Goal: Task Accomplishment & Management: Manage account settings

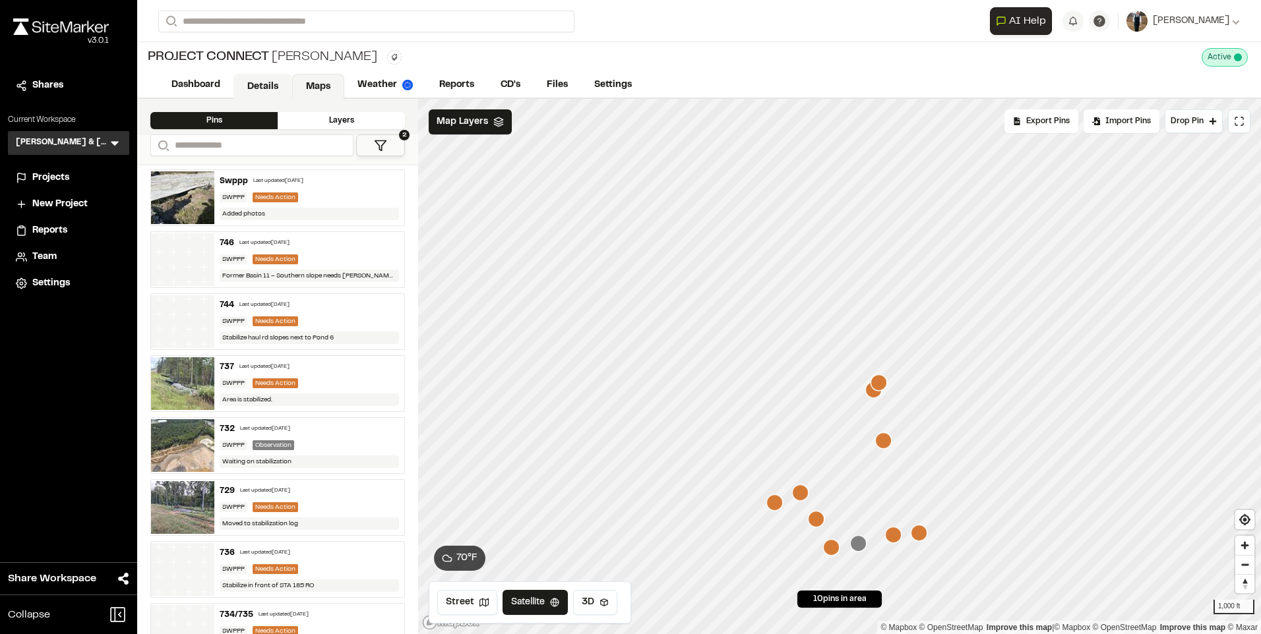
click at [275, 77] on link "Details" at bounding box center [262, 86] width 59 height 25
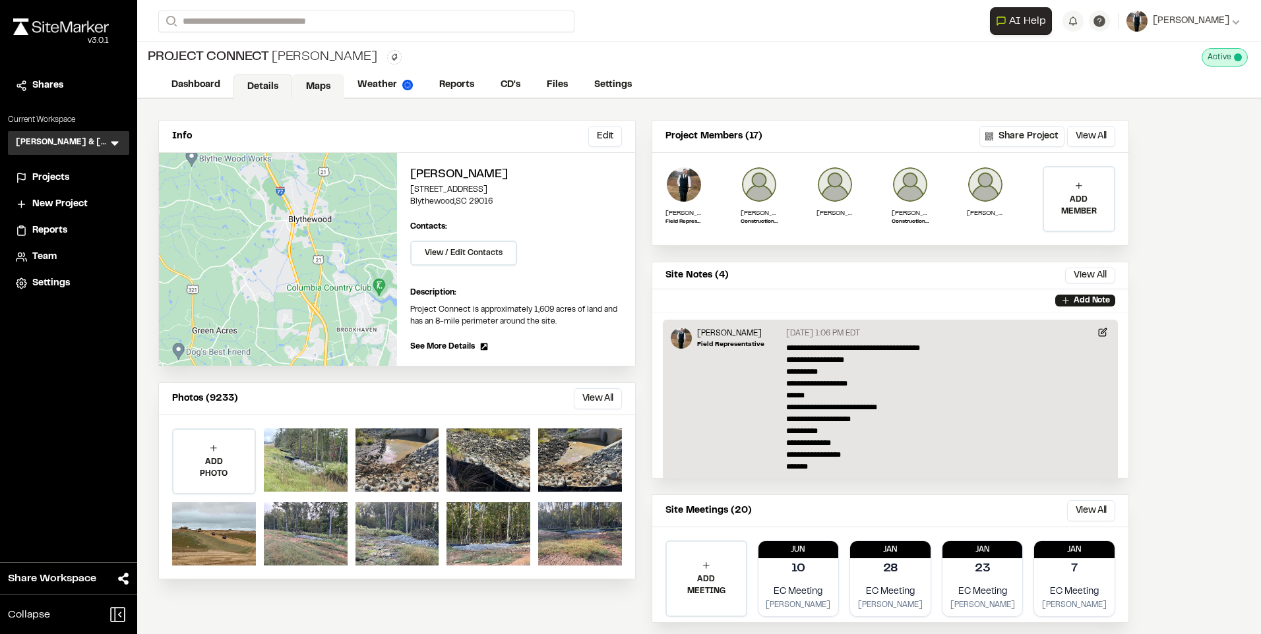
click at [321, 82] on link "Maps" at bounding box center [318, 86] width 52 height 25
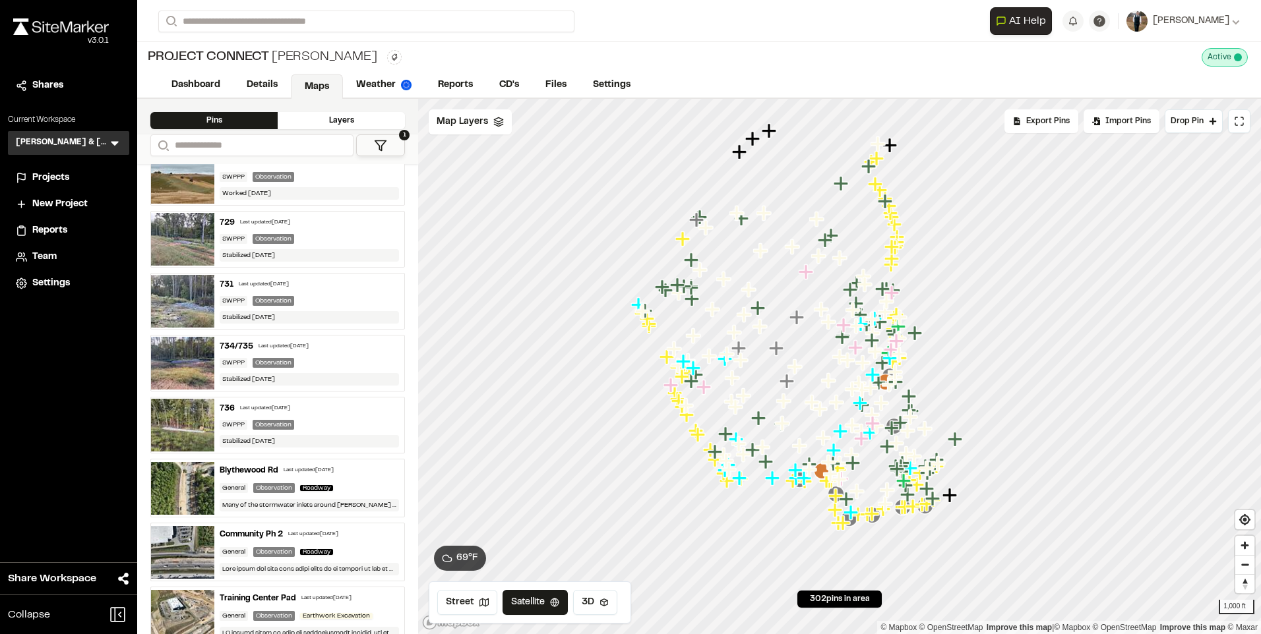
scroll to position [132, 0]
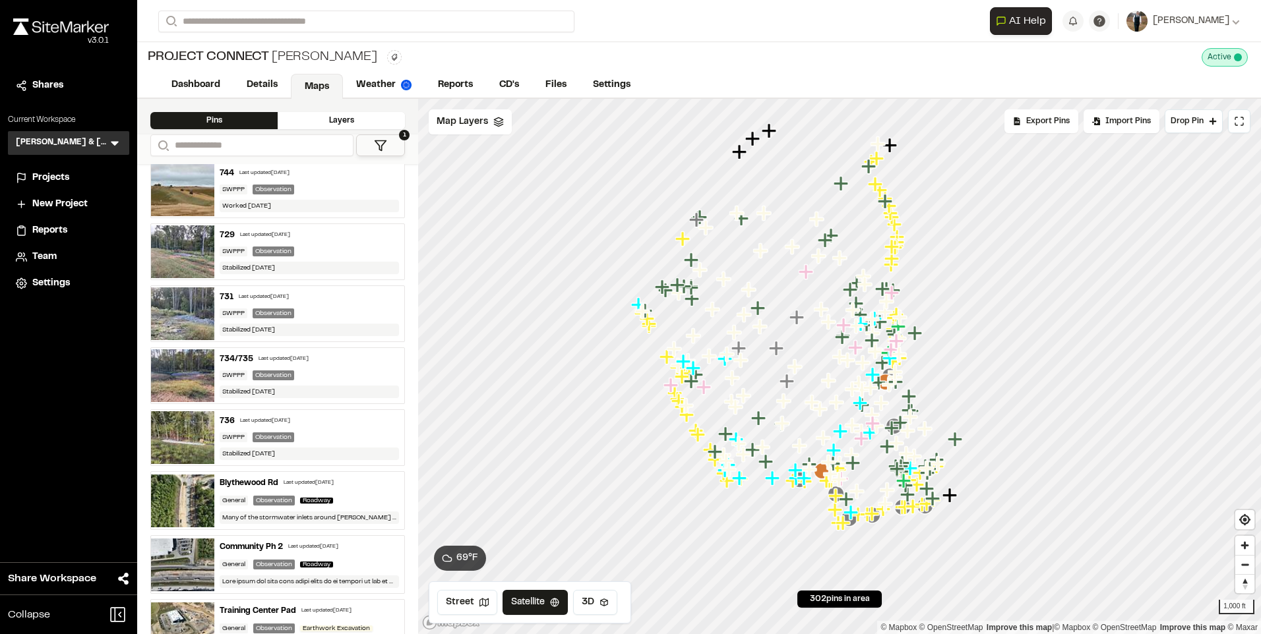
click at [311, 417] on div "736 Last updated [DATE]" at bounding box center [309, 421] width 179 height 12
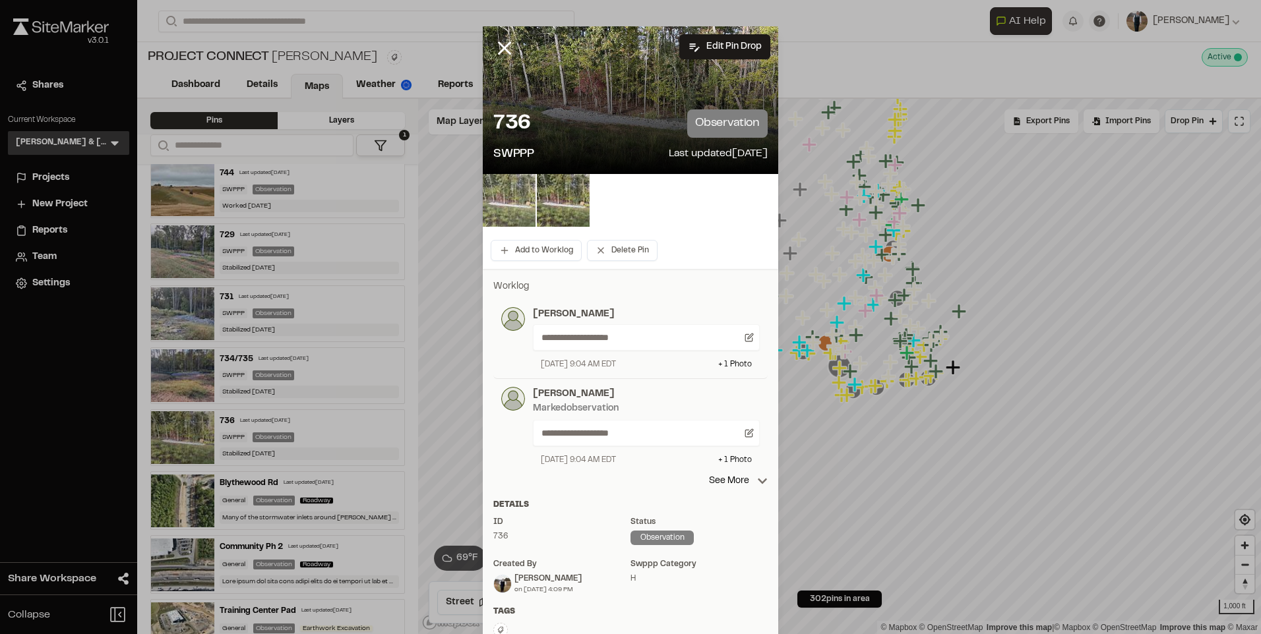
click at [503, 199] on img at bounding box center [509, 200] width 53 height 53
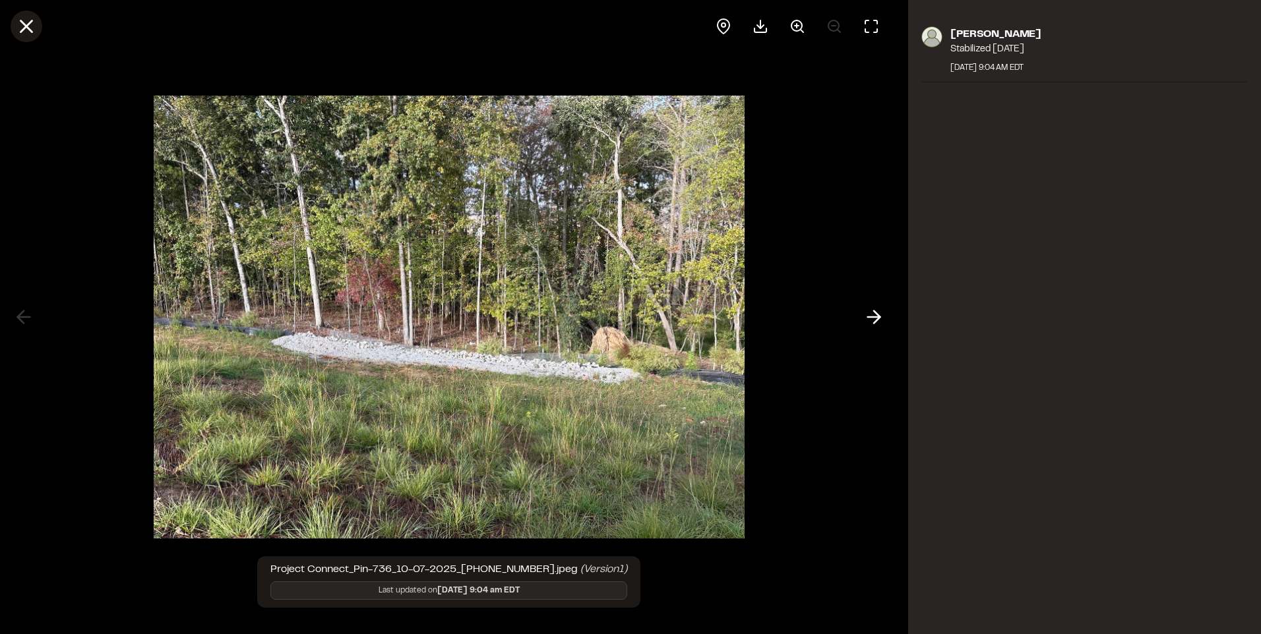
click at [25, 20] on icon at bounding box center [26, 26] width 22 height 22
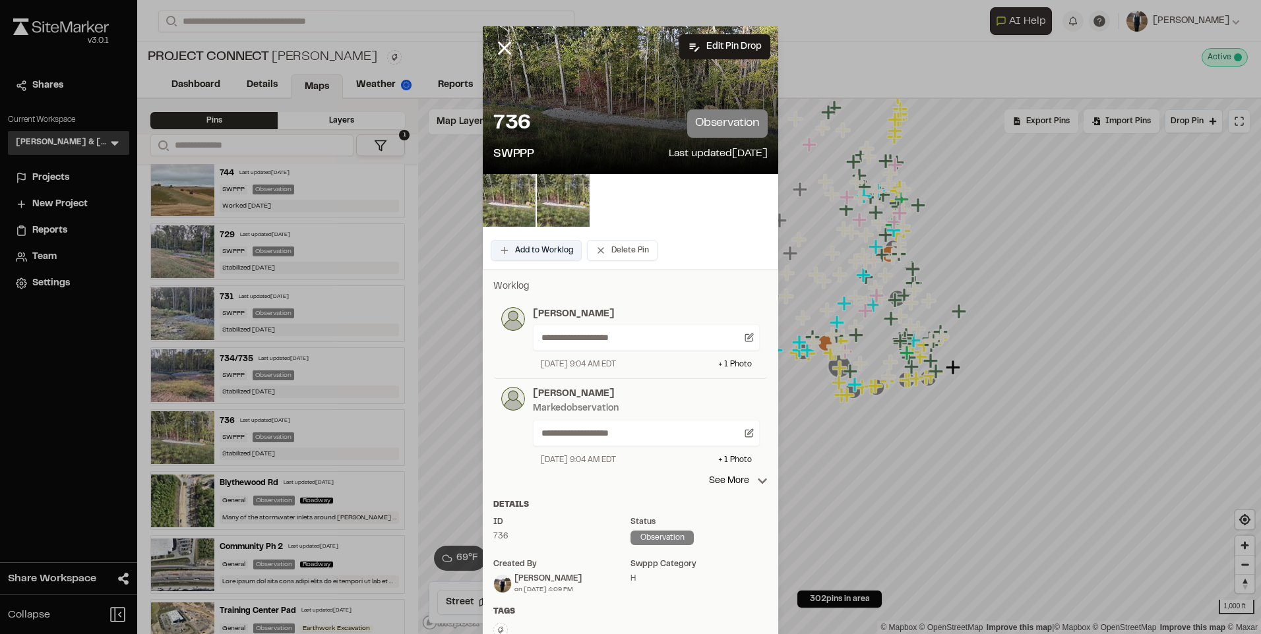
click at [538, 247] on button "Add to Worklog" at bounding box center [536, 250] width 91 height 21
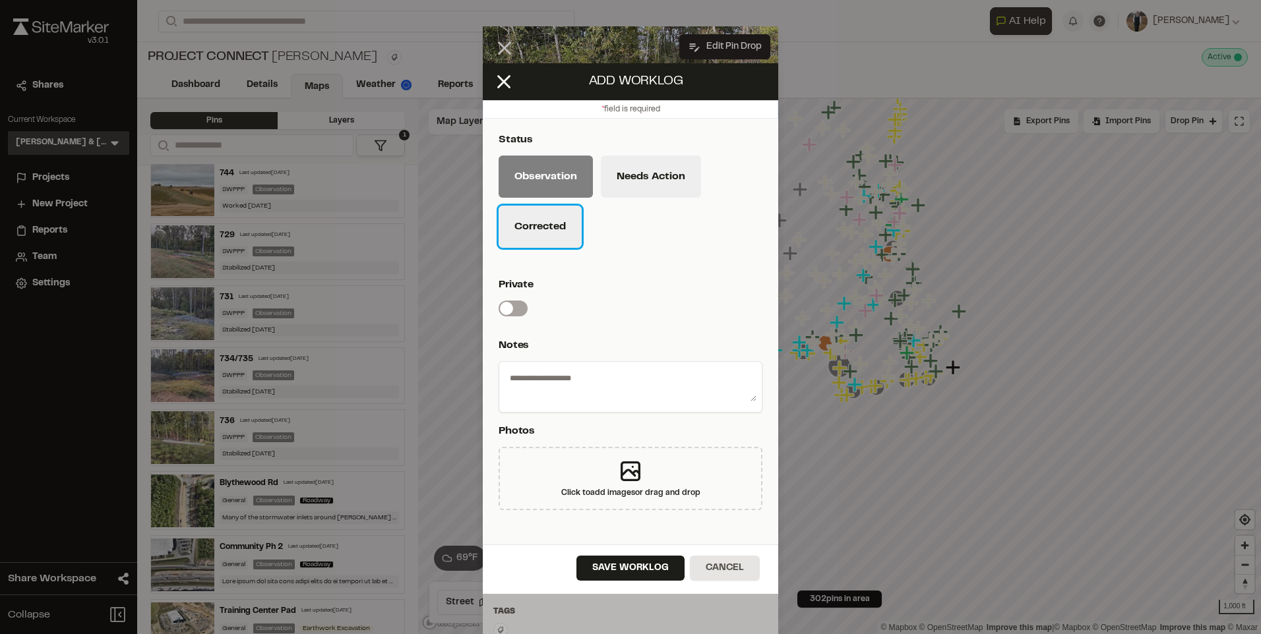
click at [544, 230] on button "Corrected" at bounding box center [540, 227] width 83 height 42
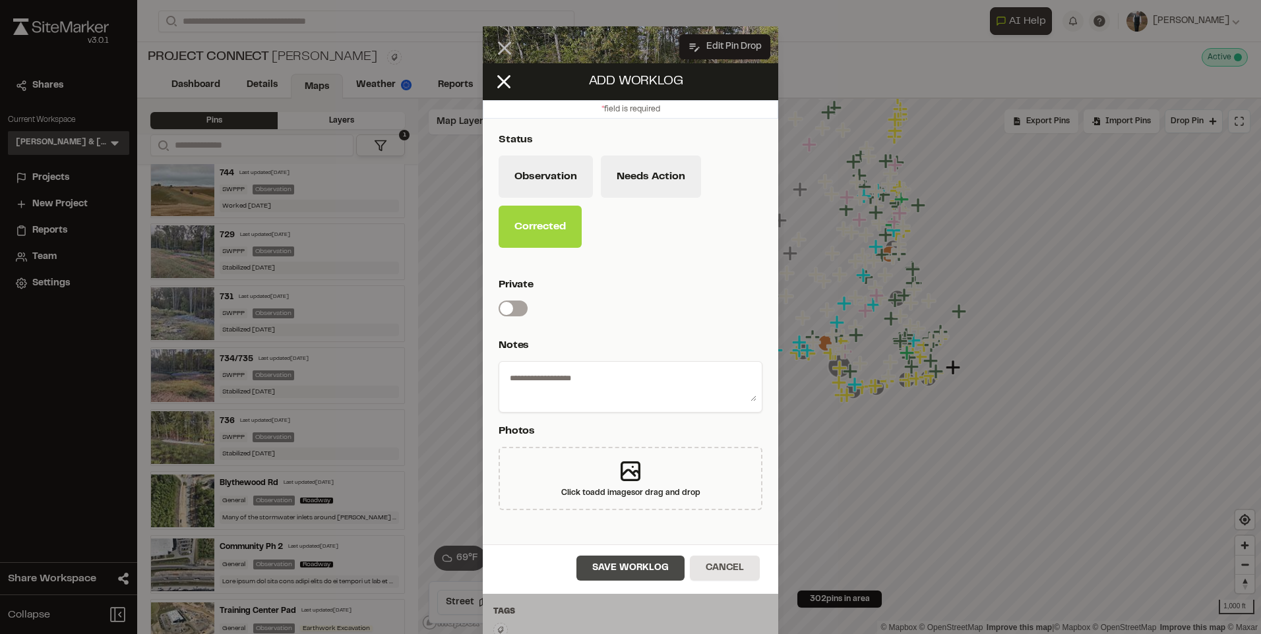
click at [652, 568] on button "Save Worklog" at bounding box center [630, 568] width 108 height 25
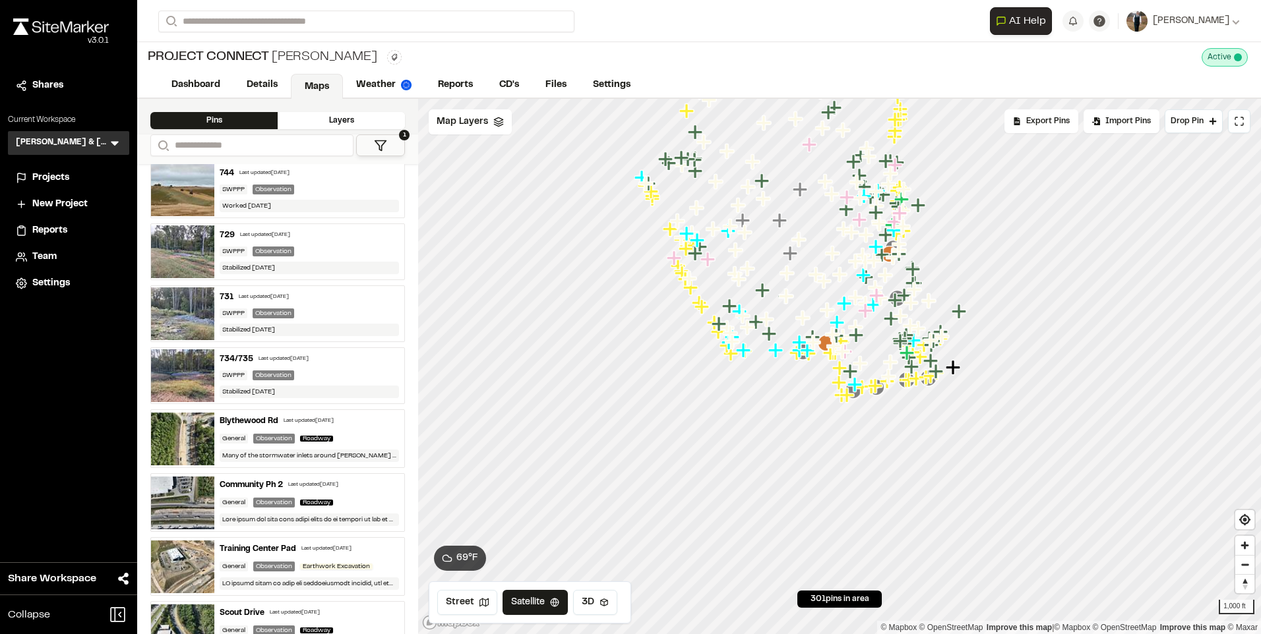
click at [275, 355] on div "Last updated [DATE]" at bounding box center [284, 359] width 50 height 8
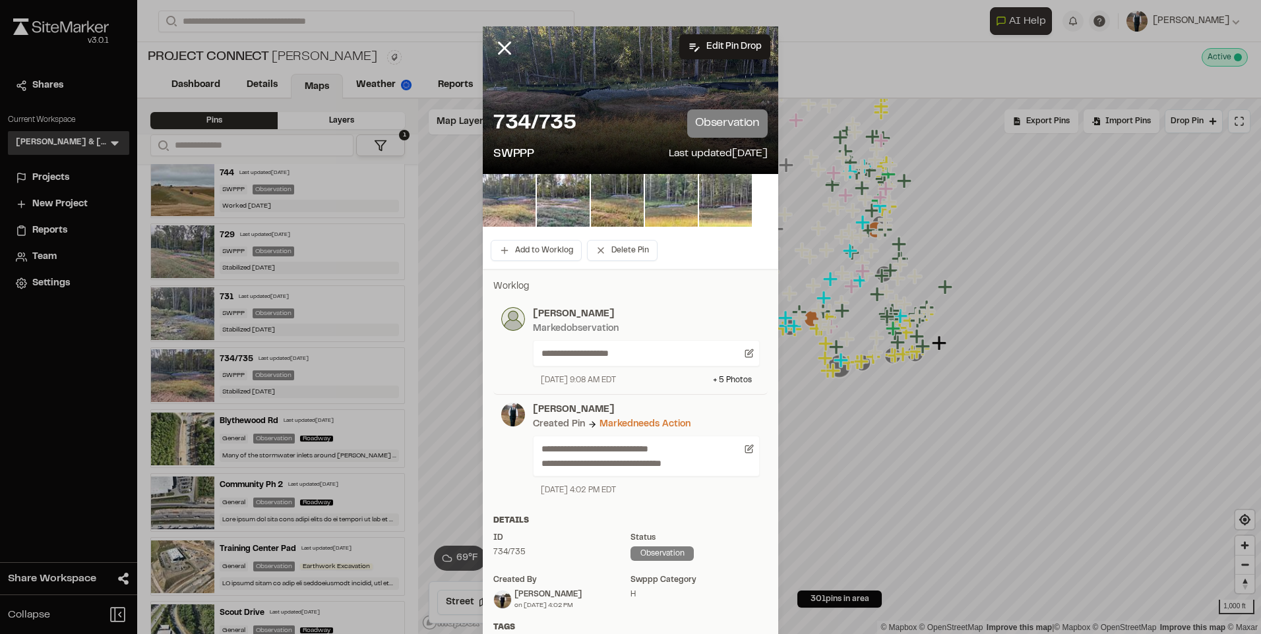
click at [512, 202] on img at bounding box center [509, 200] width 53 height 53
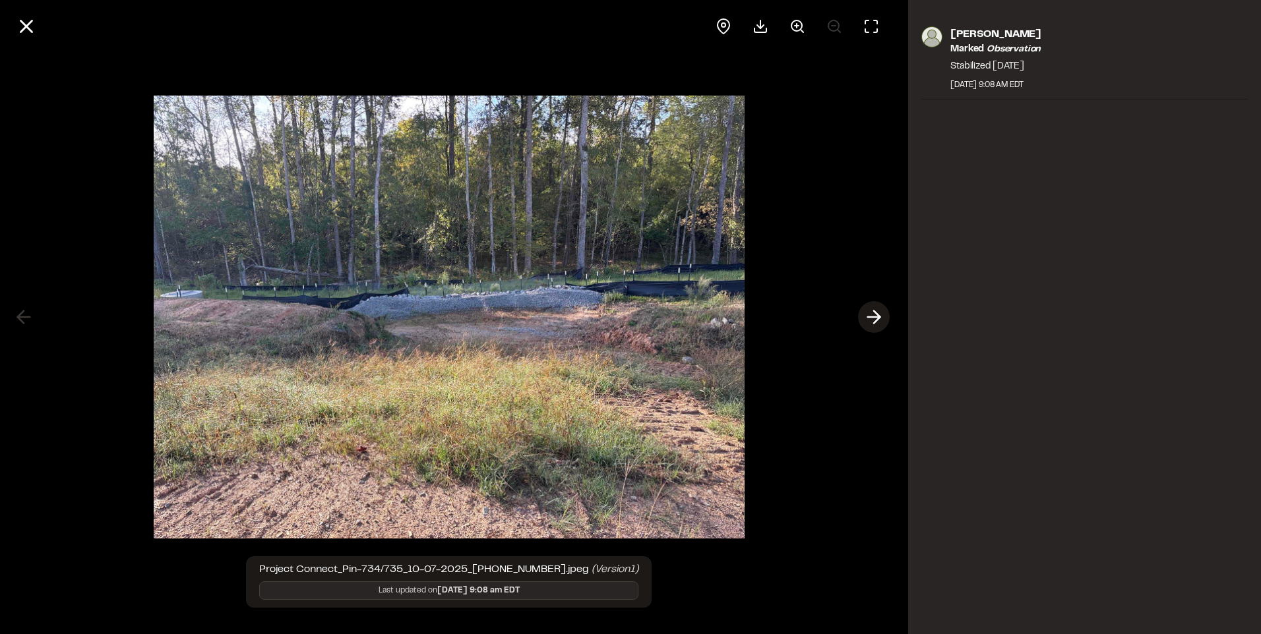
click at [873, 315] on icon at bounding box center [873, 317] width 21 height 22
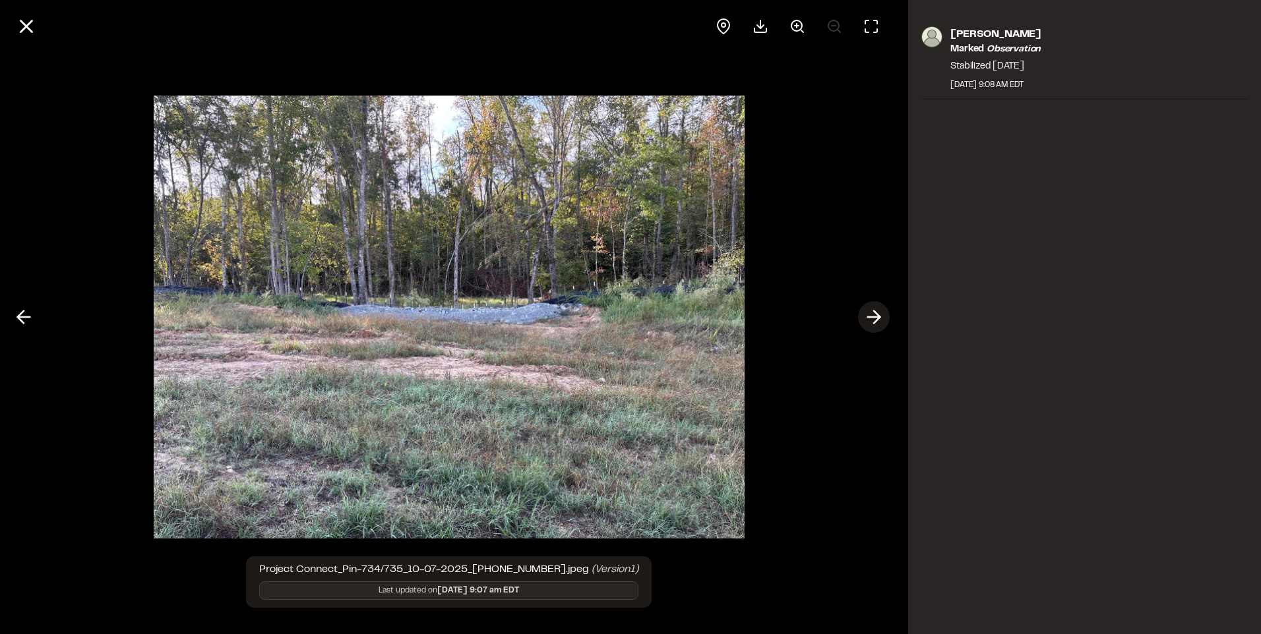
click at [873, 315] on icon at bounding box center [873, 317] width 21 height 22
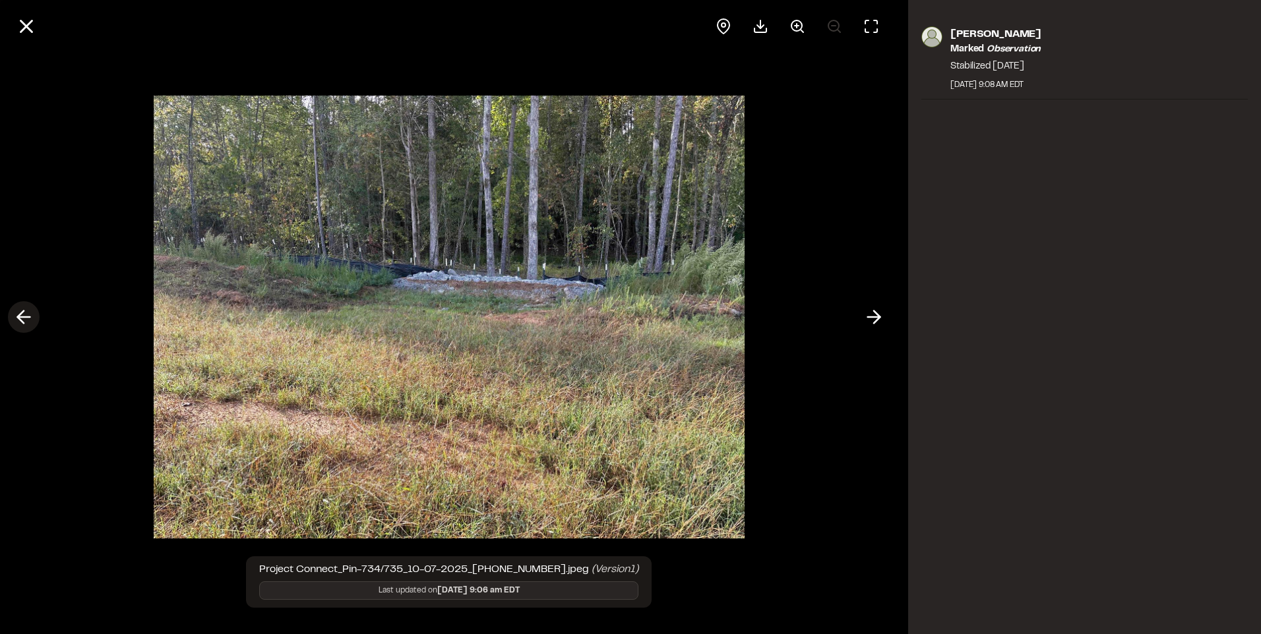
click at [21, 328] on icon at bounding box center [23, 317] width 21 height 22
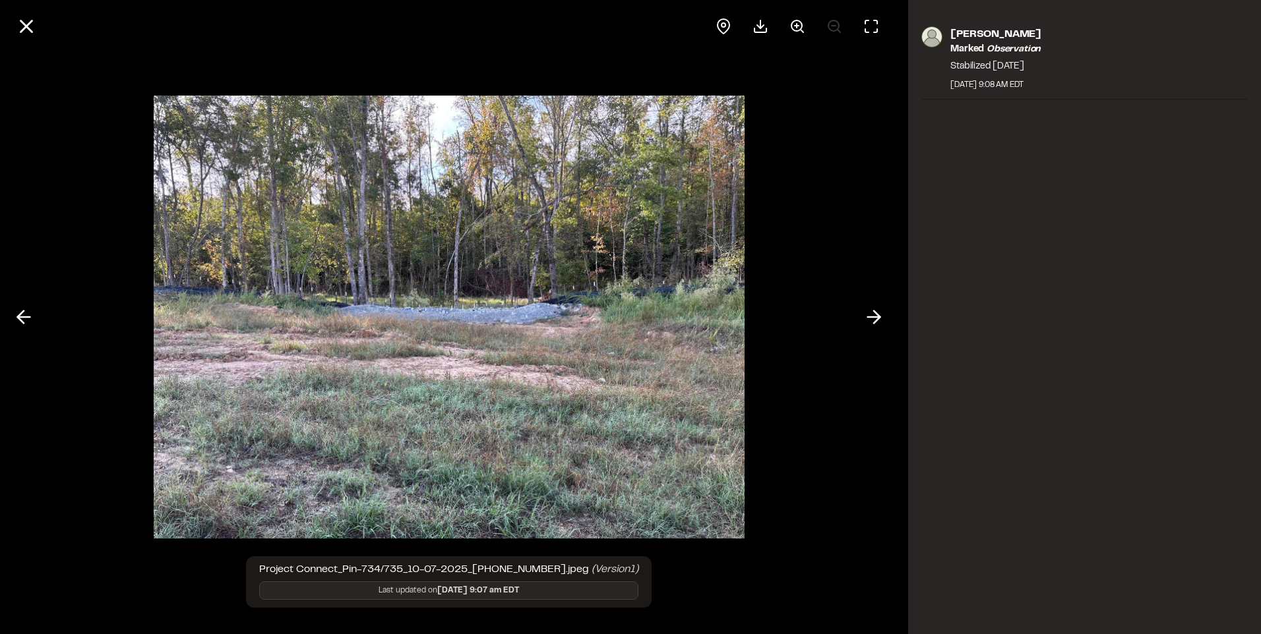
click at [858, 312] on div "Project Connect_Pin-734/735_10-07-2025_[PHONE_NUMBER].jpeg (Version 1 ) Last up…" at bounding box center [449, 317] width 898 height 634
click at [868, 311] on icon at bounding box center [873, 317] width 21 height 22
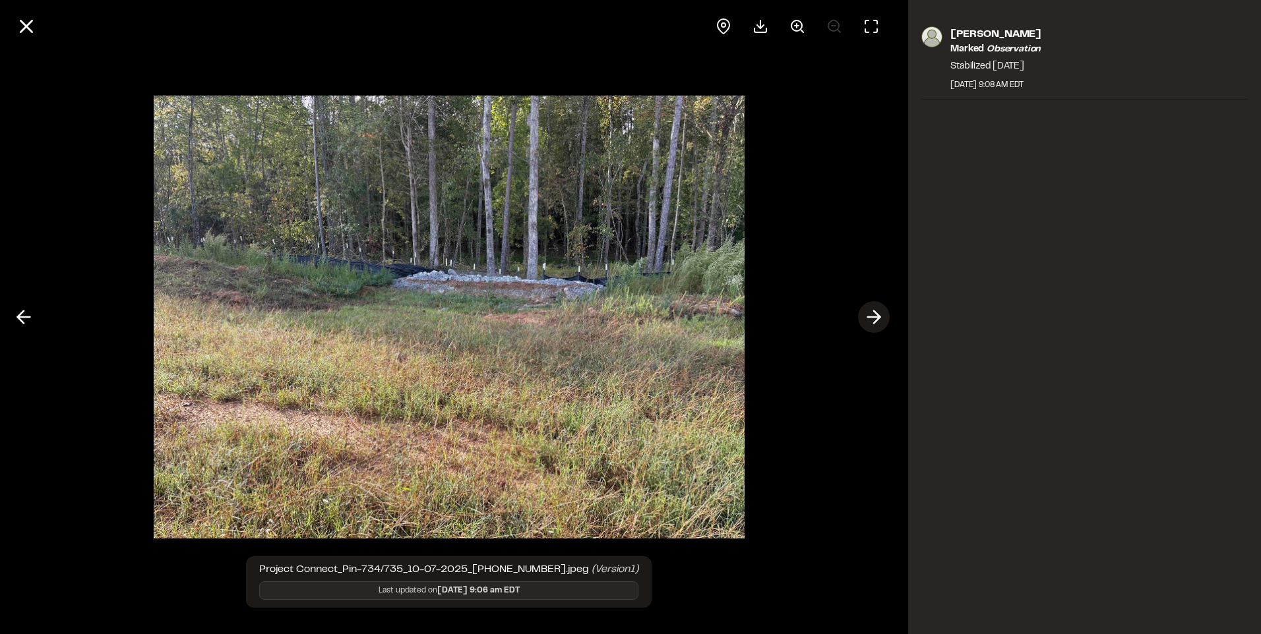
click at [868, 311] on icon at bounding box center [873, 317] width 21 height 22
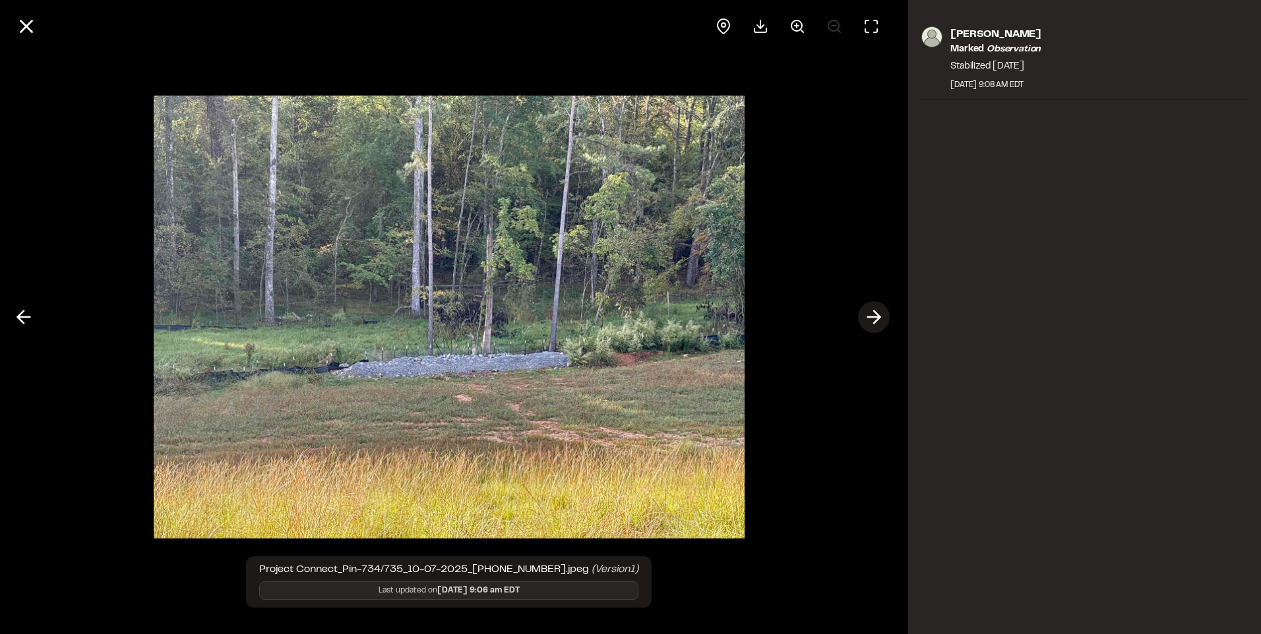
click at [868, 311] on icon at bounding box center [873, 317] width 21 height 22
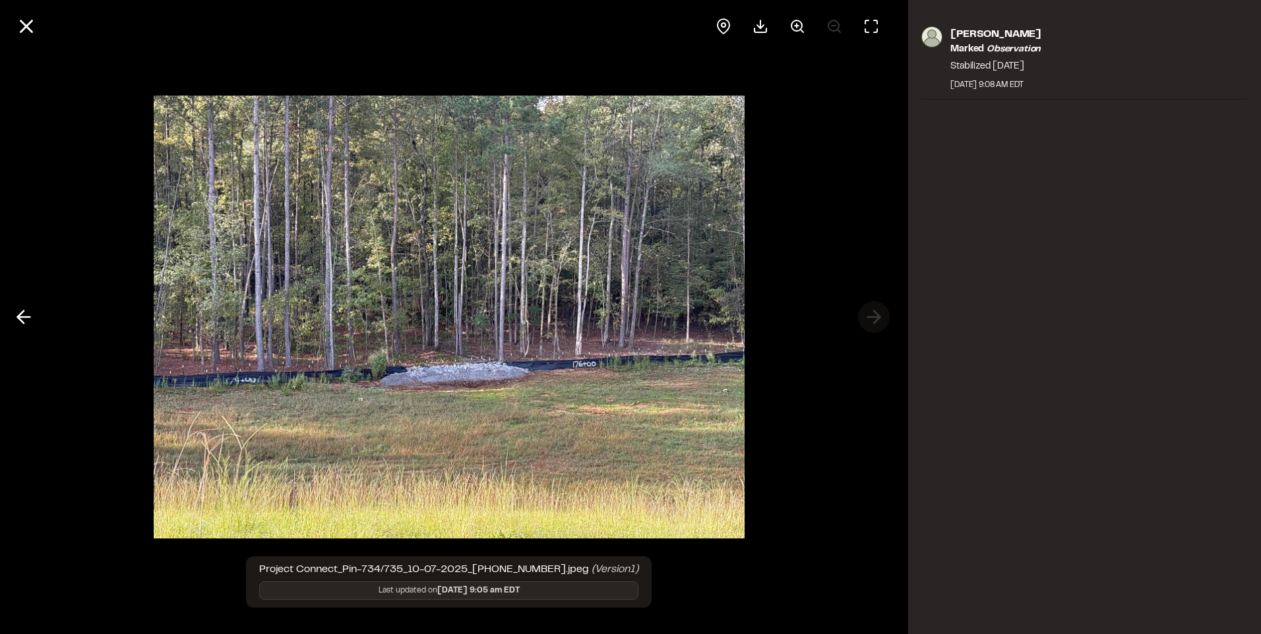
click at [868, 311] on div at bounding box center [449, 317] width 898 height 634
click at [18, 317] on polyline at bounding box center [21, 317] width 6 height 13
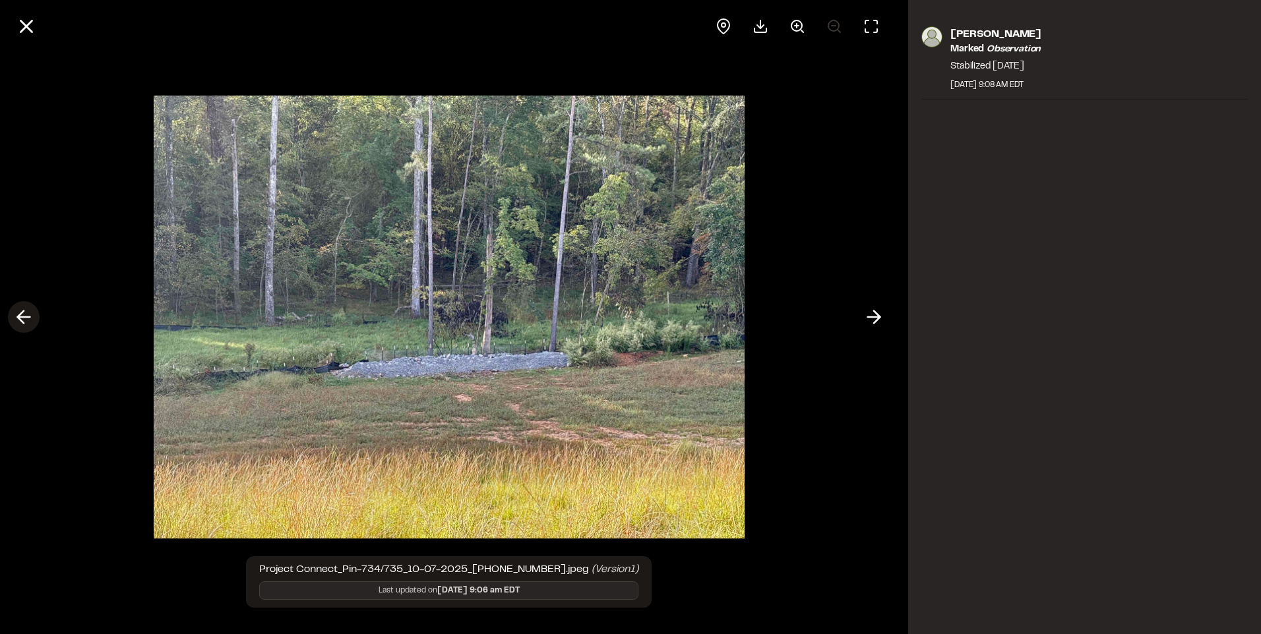
click at [18, 317] on polyline at bounding box center [21, 317] width 6 height 13
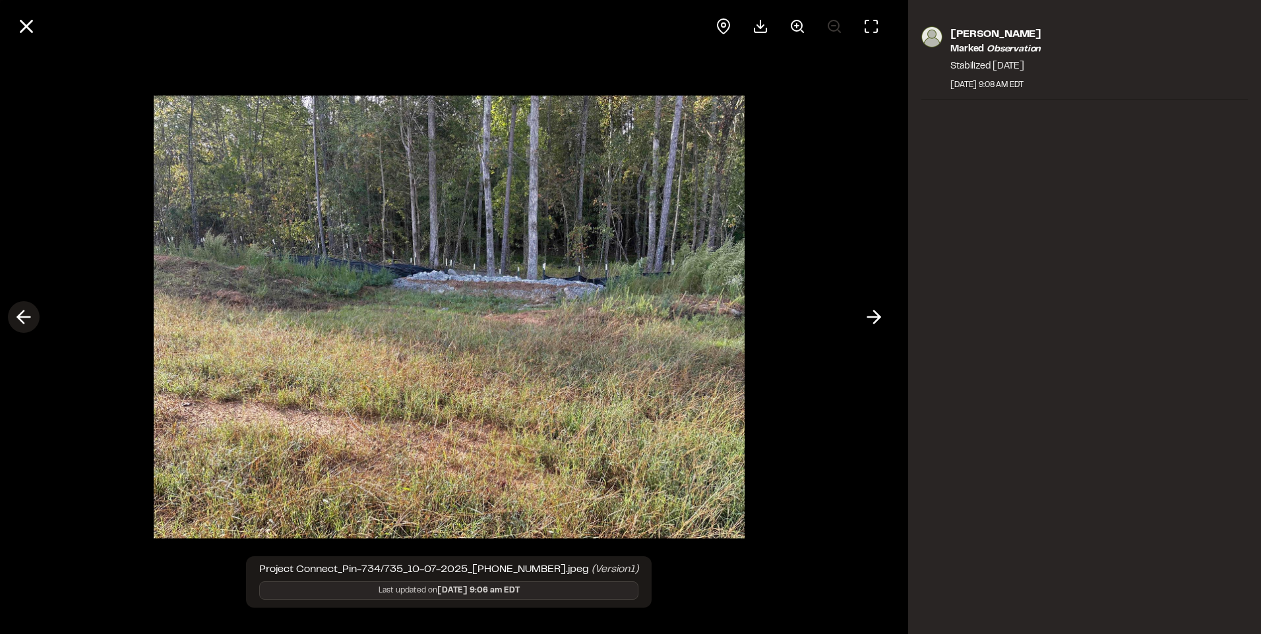
click at [18, 317] on polyline at bounding box center [21, 317] width 6 height 13
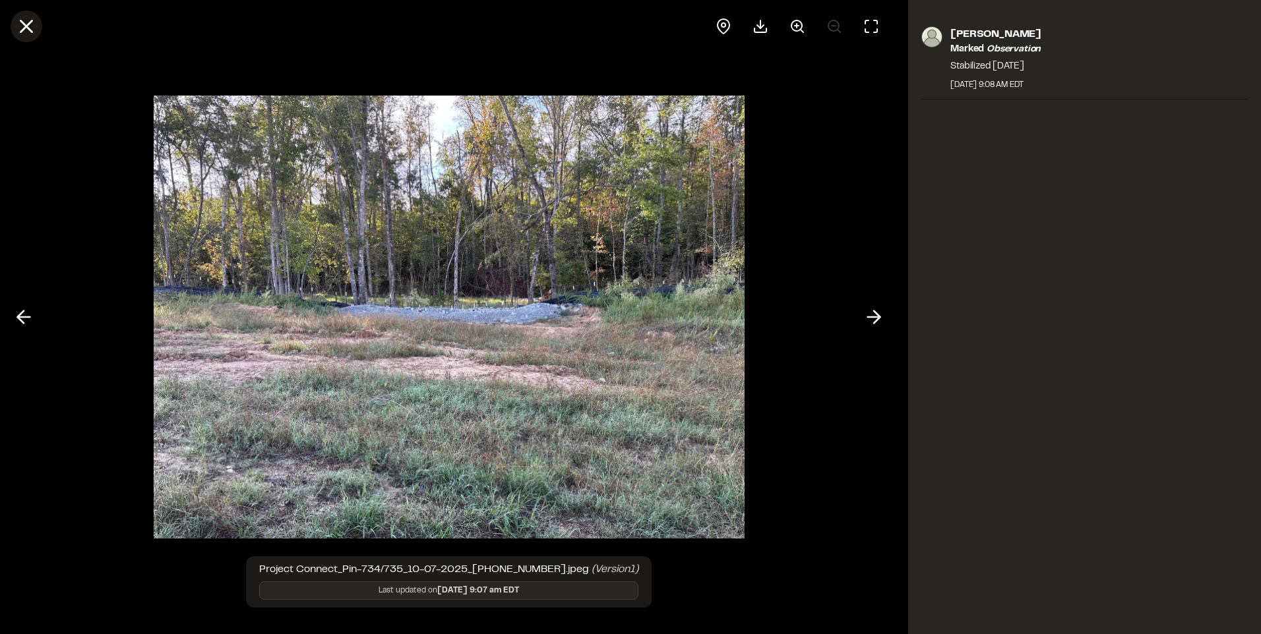
click at [31, 28] on icon at bounding box center [26, 26] width 22 height 22
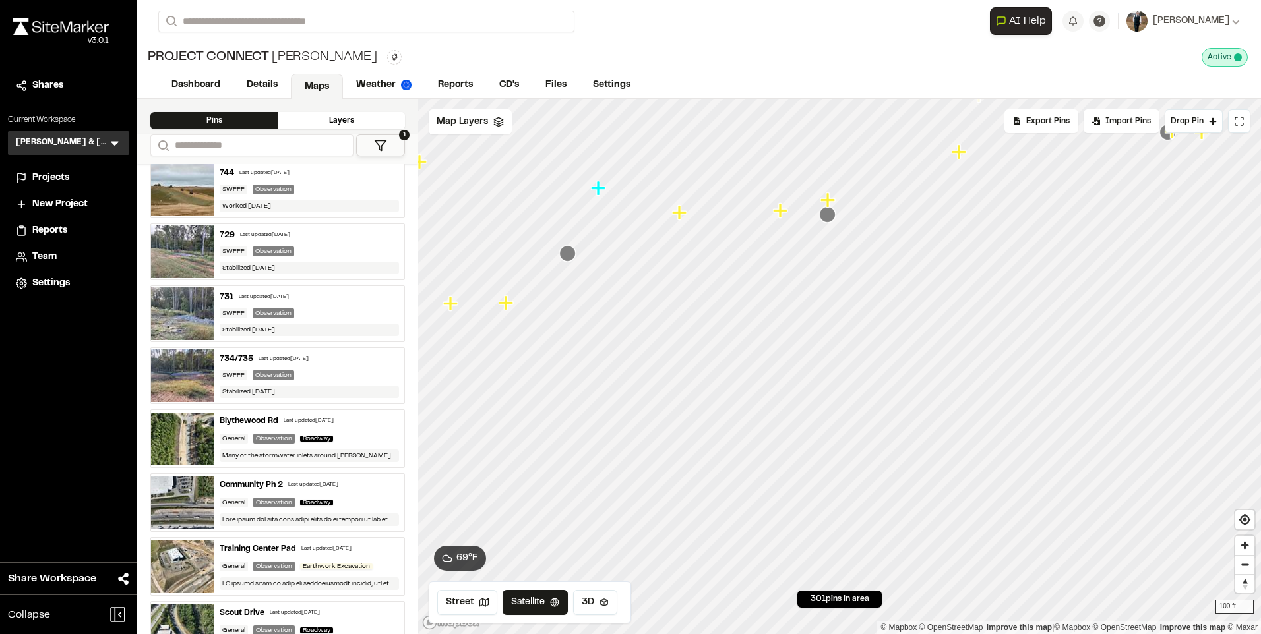
click at [569, 261] on icon "Map marker" at bounding box center [567, 253] width 16 height 16
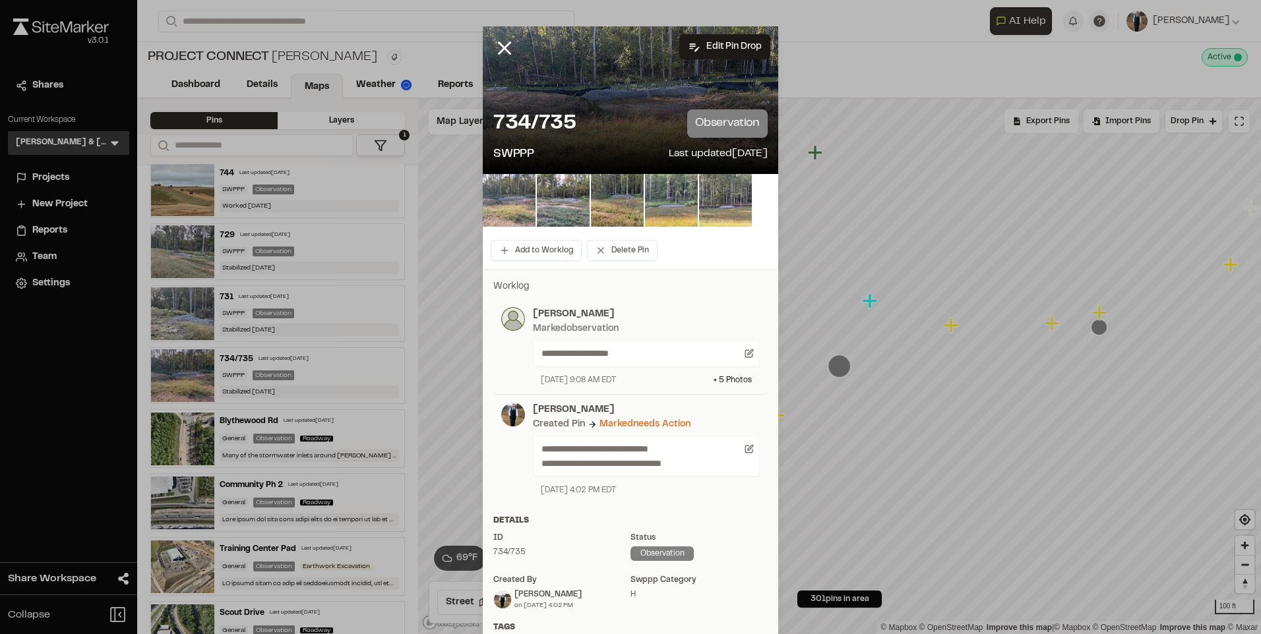
click at [499, 205] on img at bounding box center [509, 200] width 53 height 53
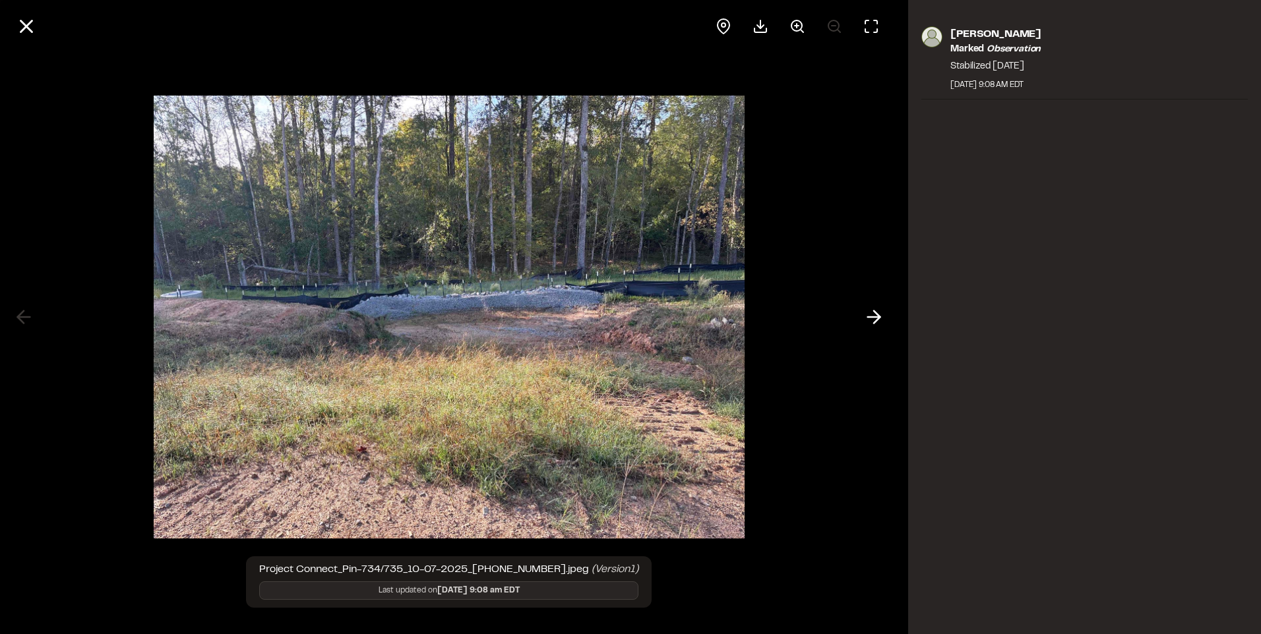
click at [60, 28] on div at bounding box center [449, 26] width 898 height 53
click at [30, 31] on line at bounding box center [26, 26] width 11 height 11
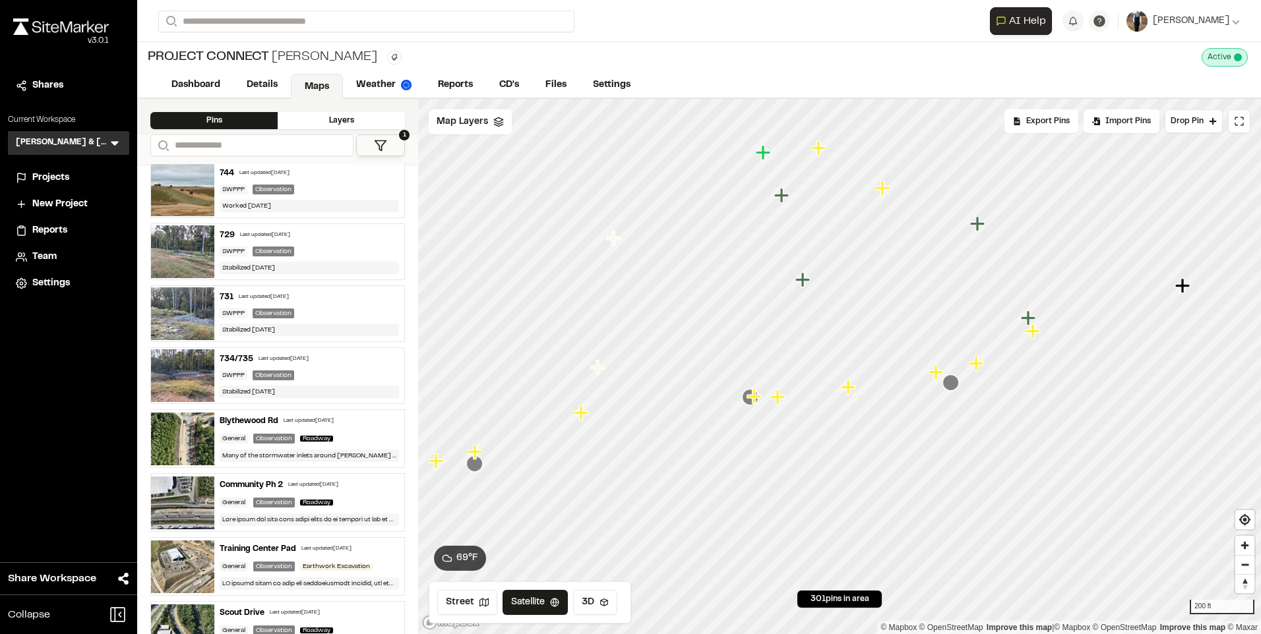
click at [958, 383] on icon "Map marker" at bounding box center [950, 383] width 16 height 16
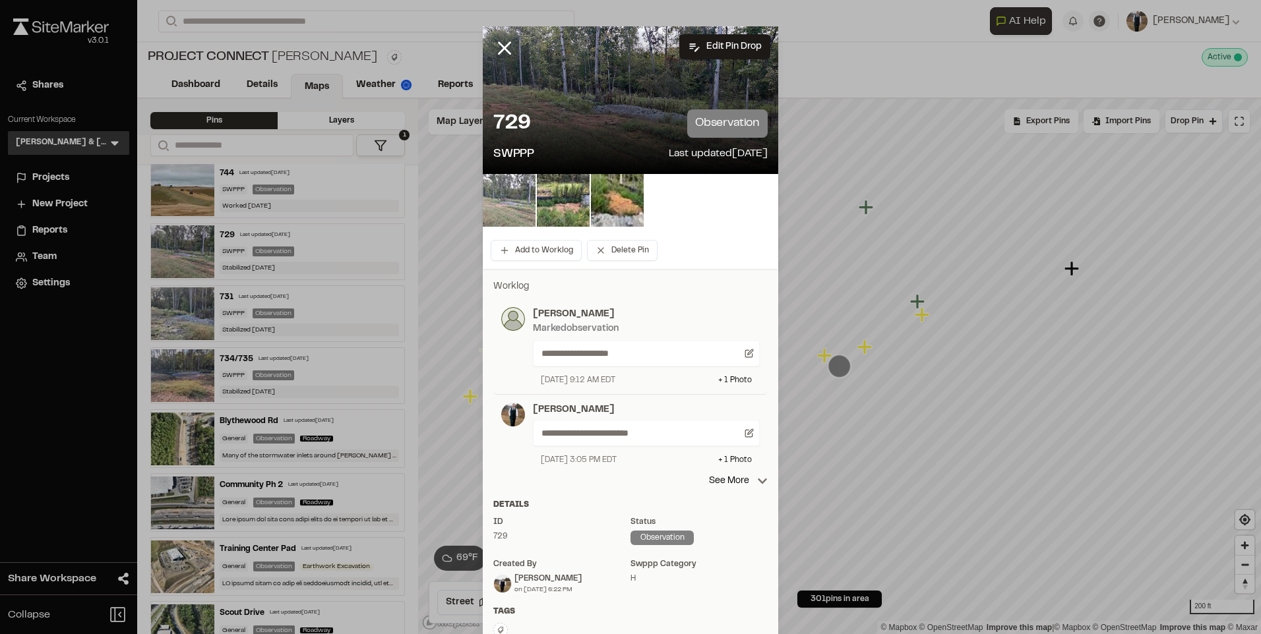
click at [526, 204] on img at bounding box center [509, 200] width 53 height 53
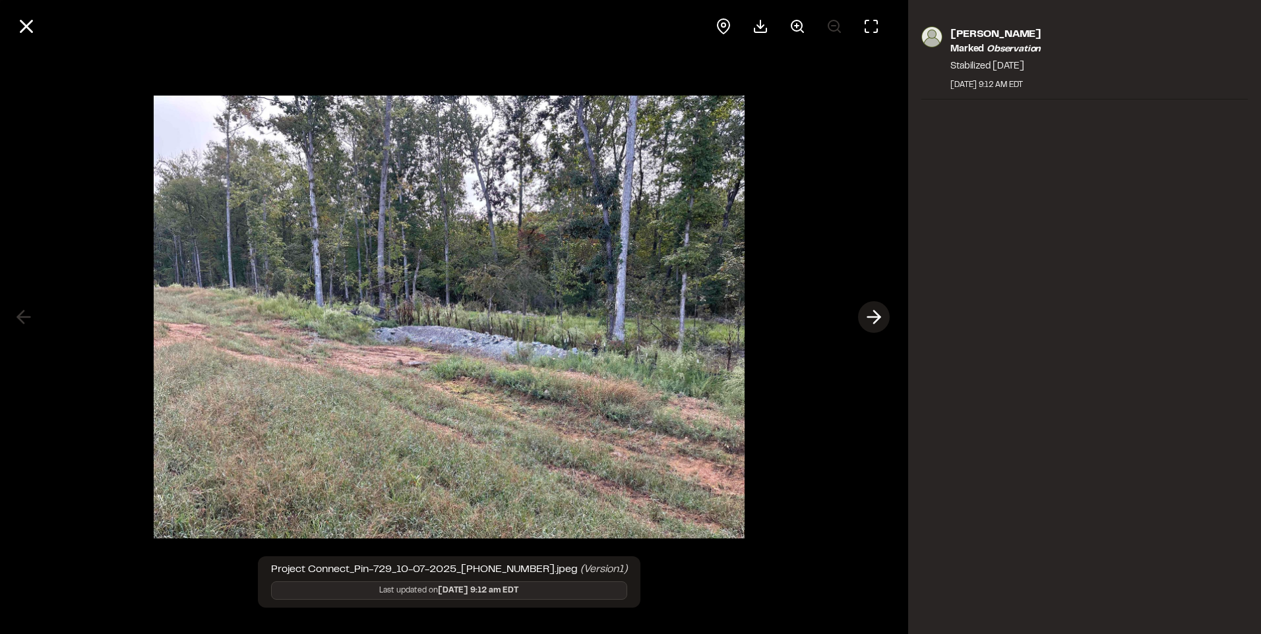
click at [870, 314] on icon at bounding box center [873, 317] width 21 height 22
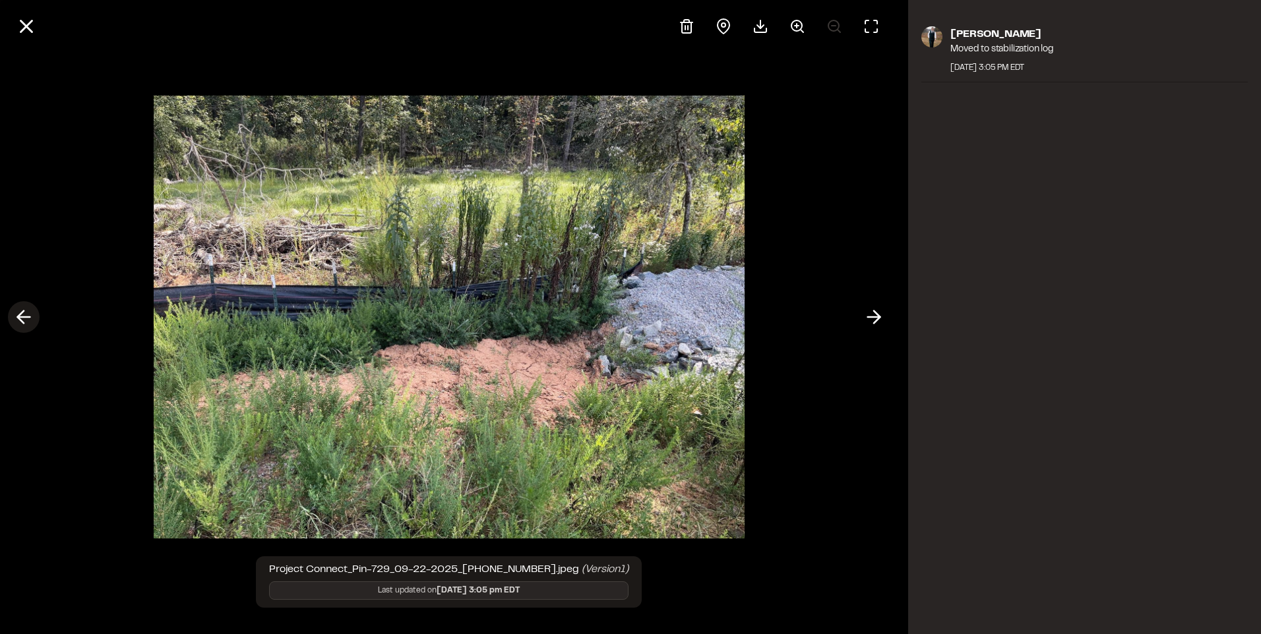
click at [20, 319] on icon at bounding box center [23, 317] width 21 height 22
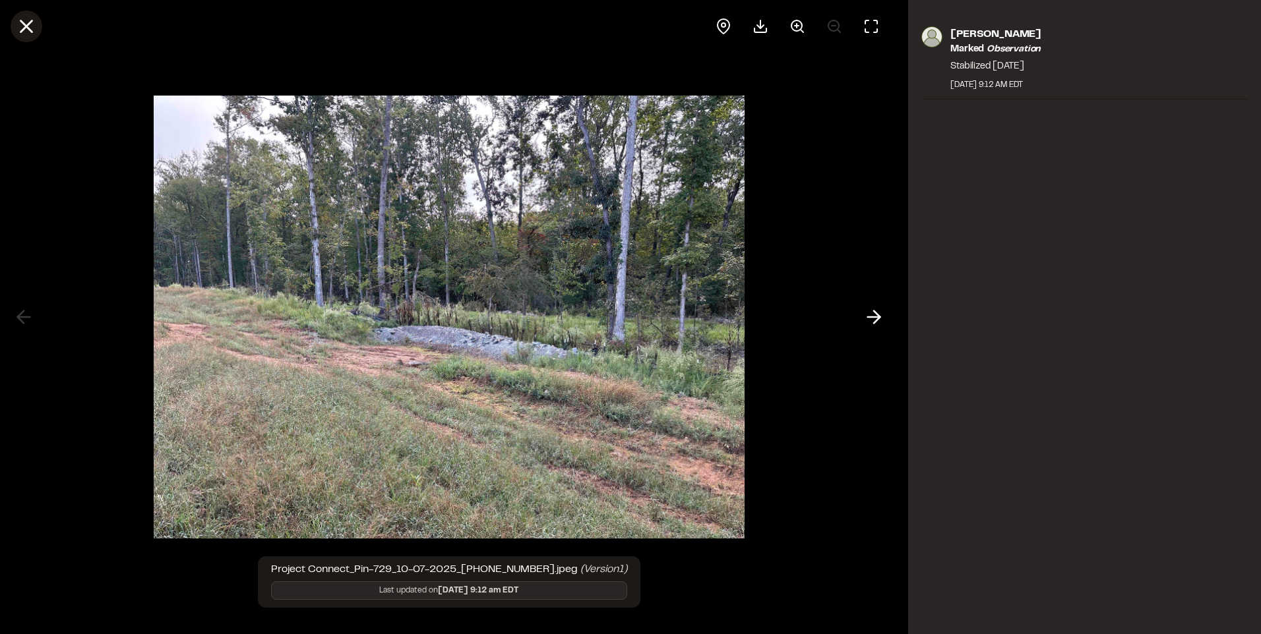
click at [22, 23] on icon at bounding box center [26, 26] width 22 height 22
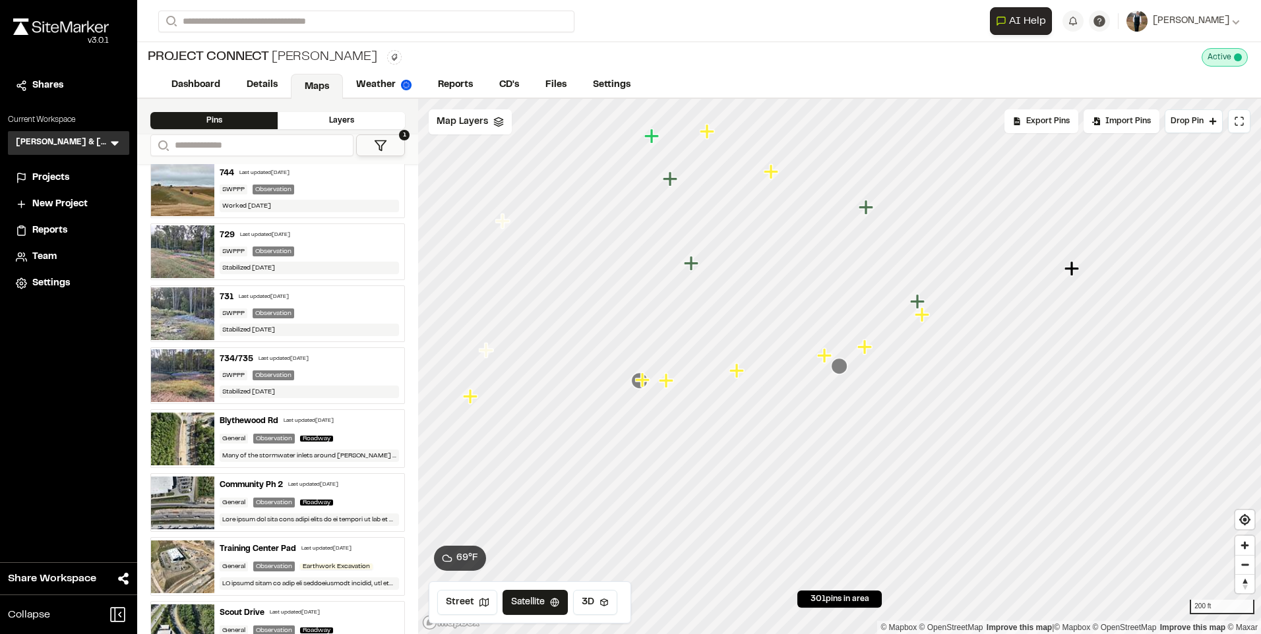
click at [838, 371] on icon "Map marker" at bounding box center [839, 366] width 16 height 16
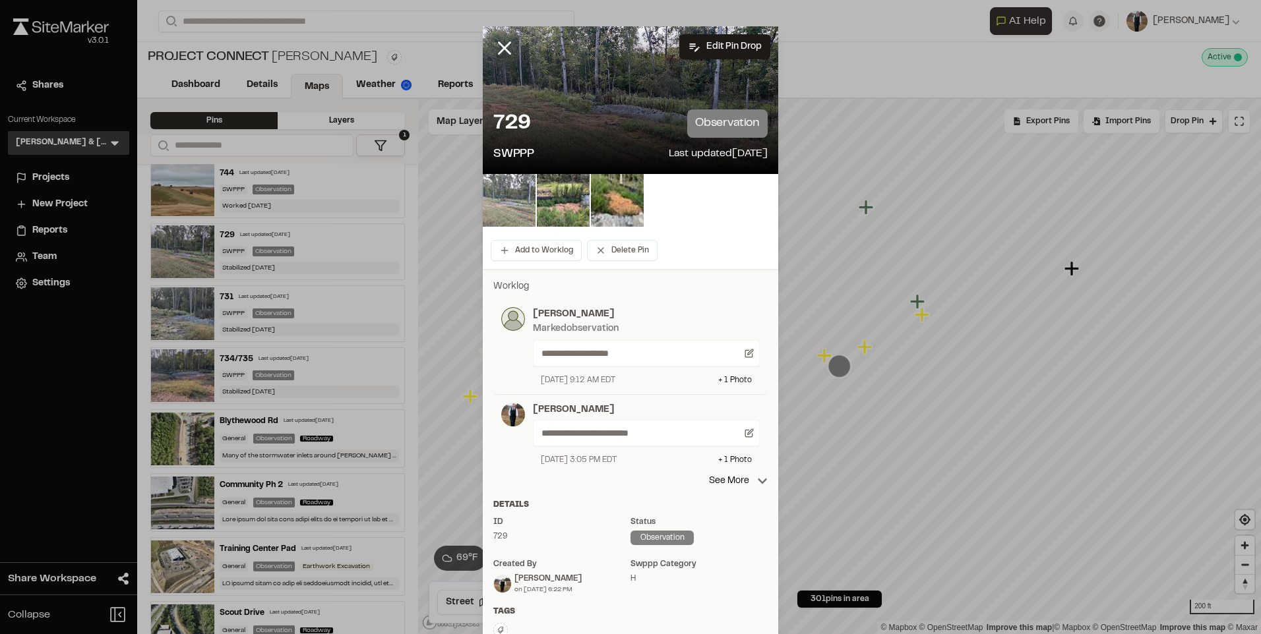
click at [520, 199] on img at bounding box center [509, 200] width 53 height 53
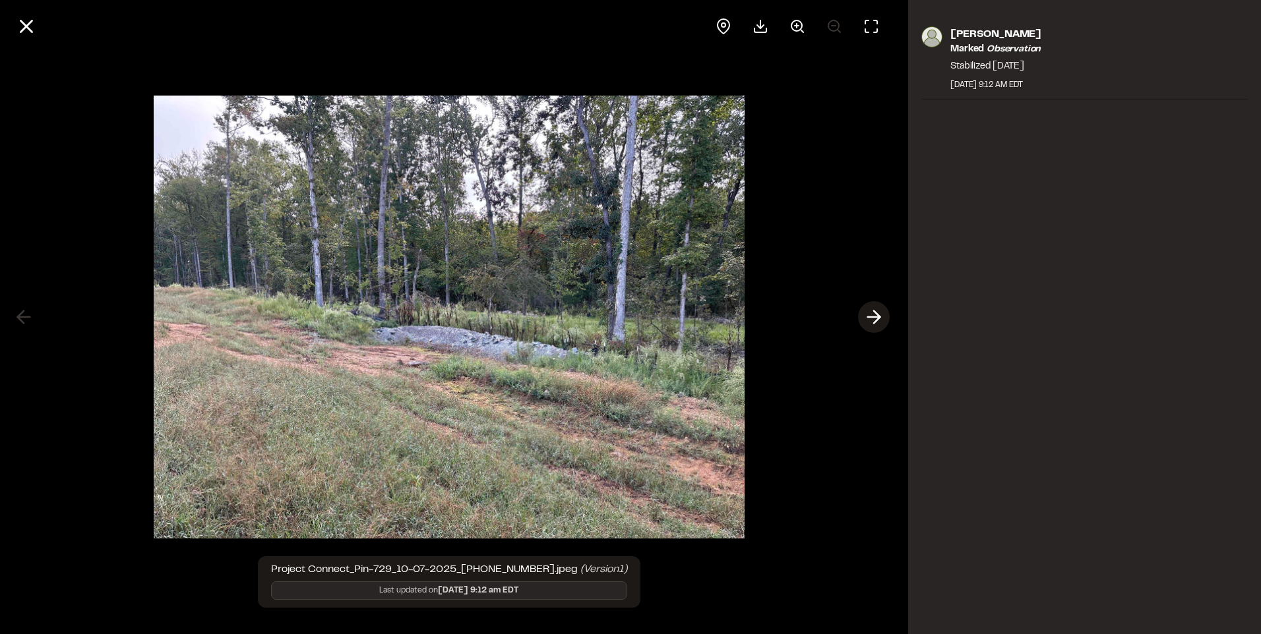
click at [867, 307] on icon at bounding box center [873, 317] width 21 height 22
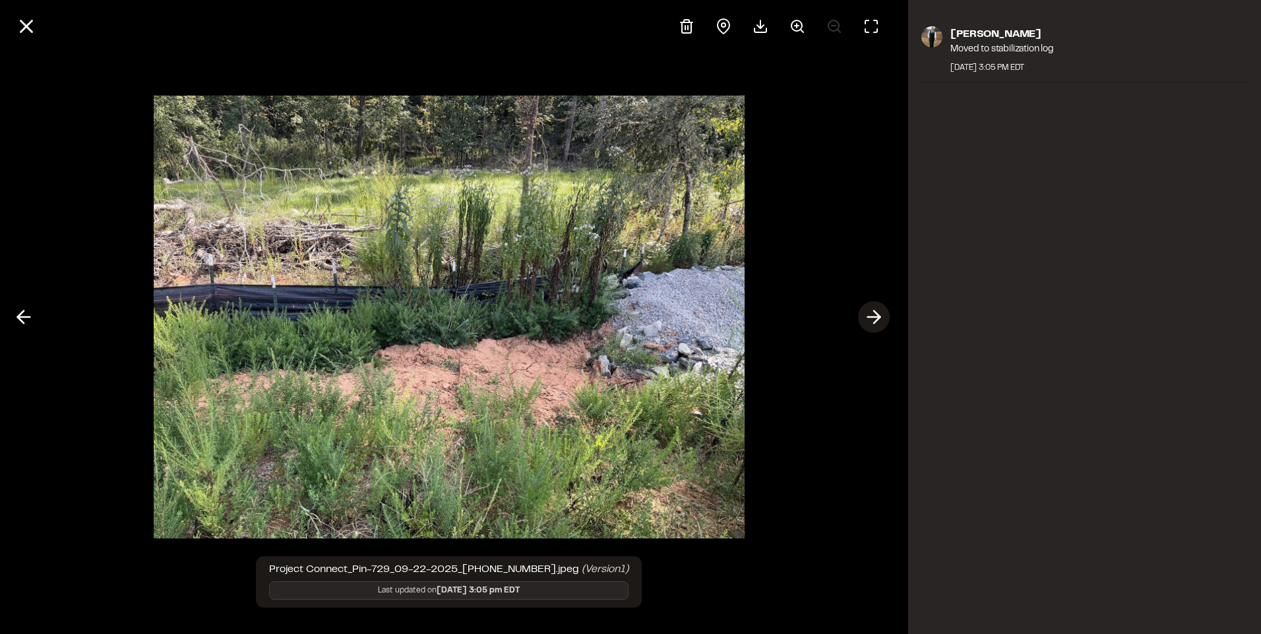
click at [863, 315] on button at bounding box center [874, 317] width 32 height 32
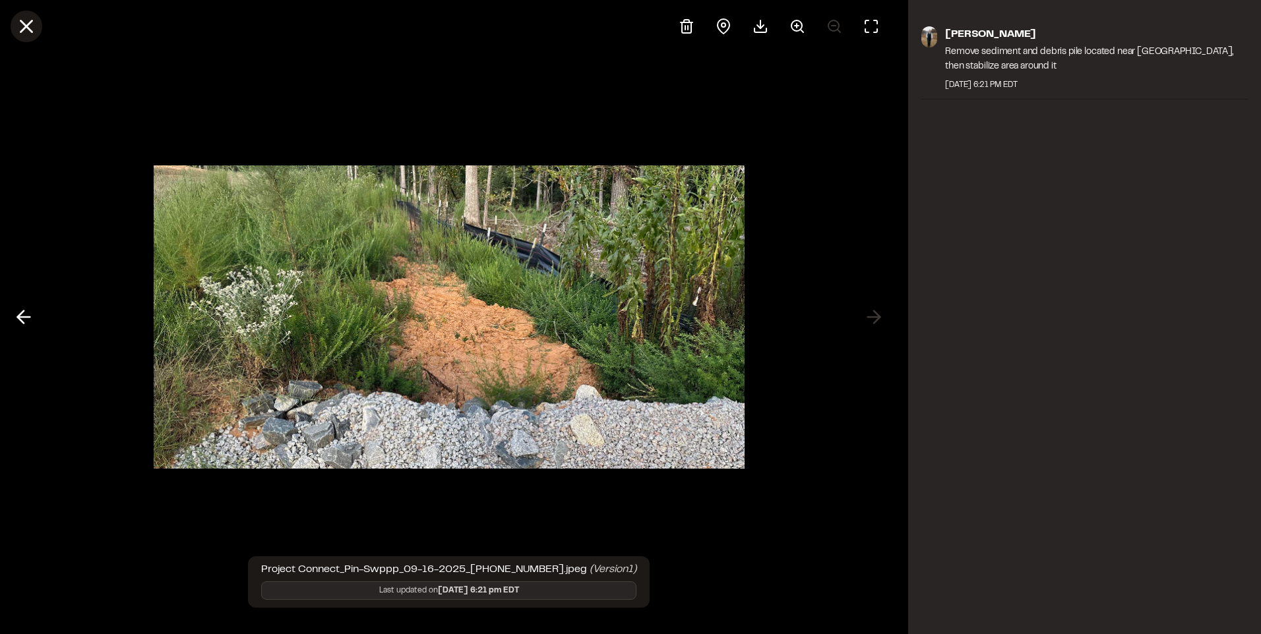
click at [38, 29] on button at bounding box center [27, 27] width 32 height 32
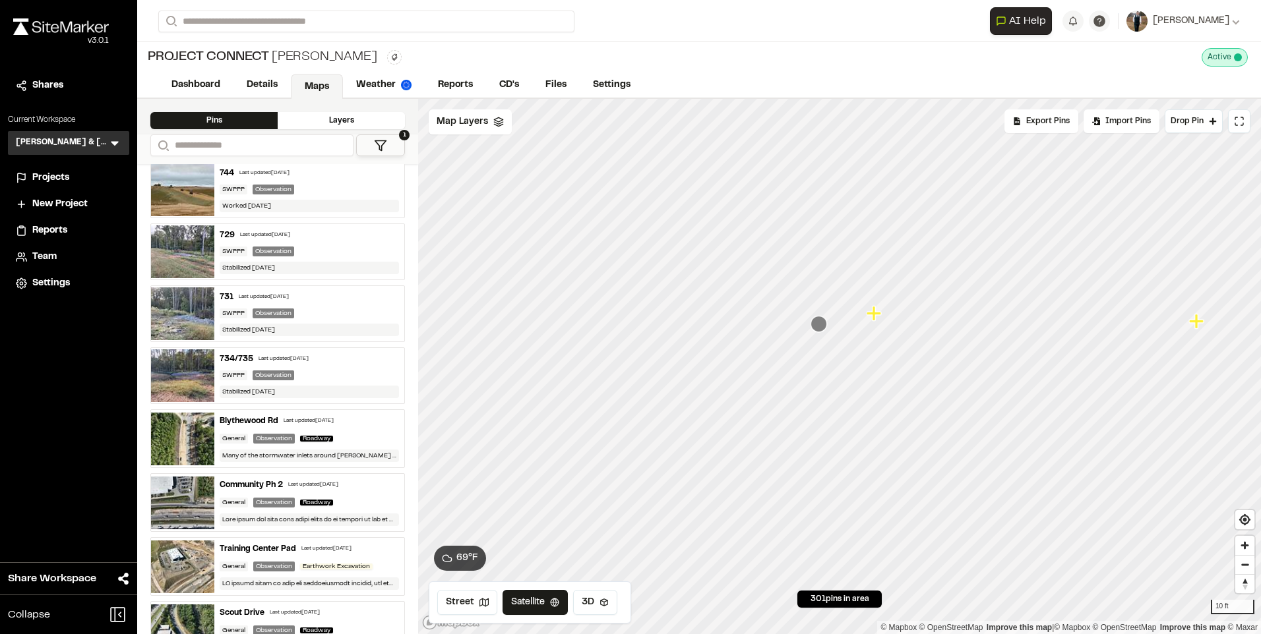
click at [820, 329] on icon "Map marker" at bounding box center [819, 324] width 16 height 16
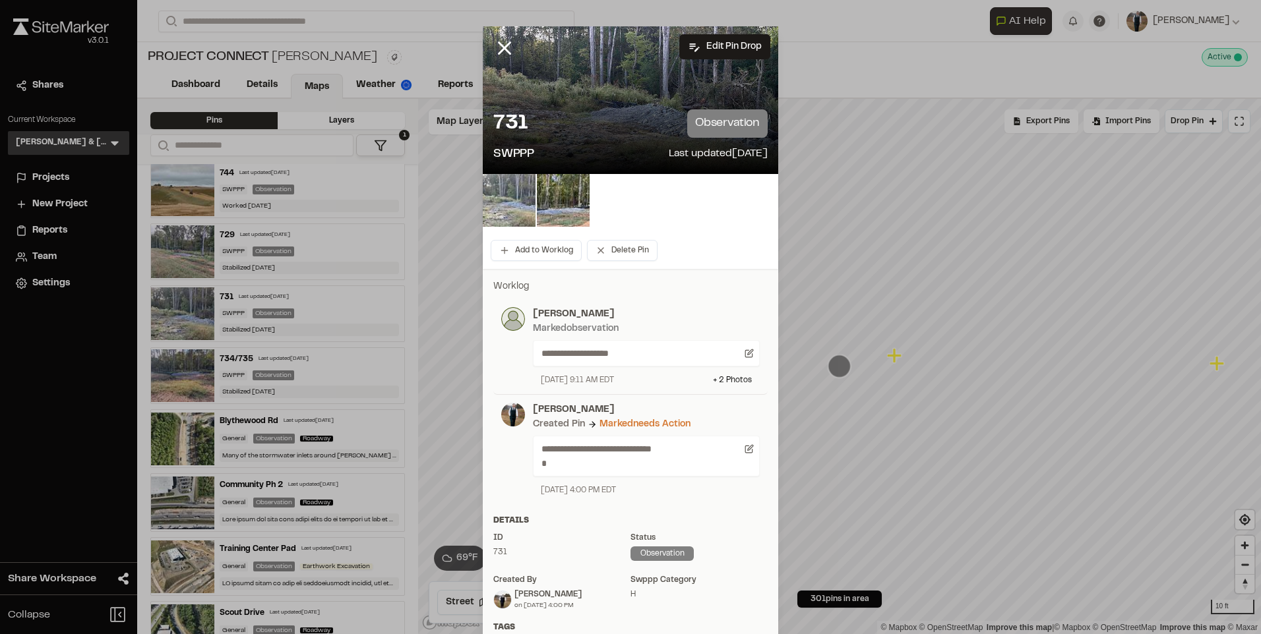
click at [504, 200] on img at bounding box center [509, 200] width 53 height 53
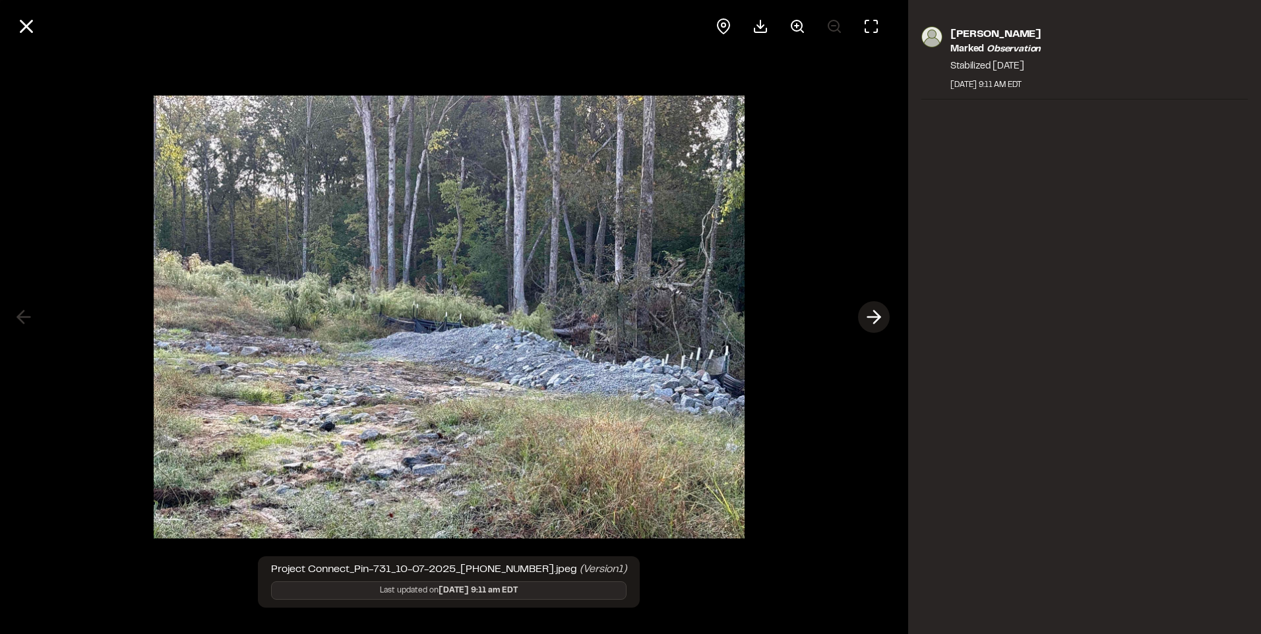
click at [886, 312] on button at bounding box center [874, 317] width 32 height 32
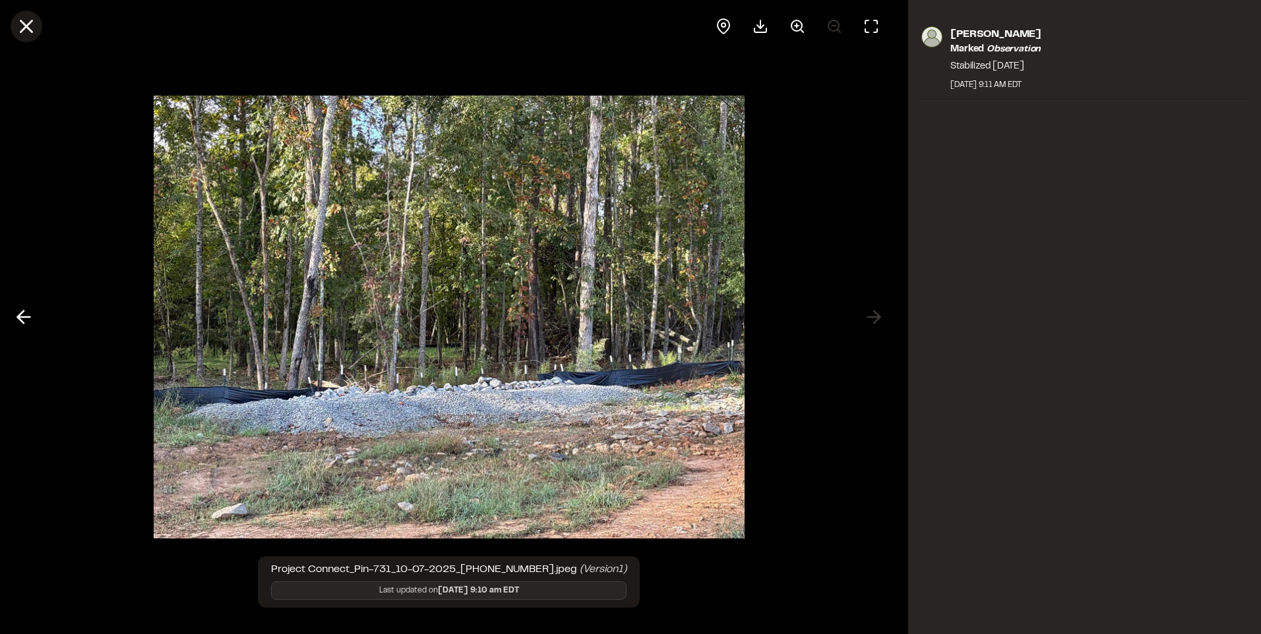
click at [25, 26] on line at bounding box center [26, 26] width 11 height 11
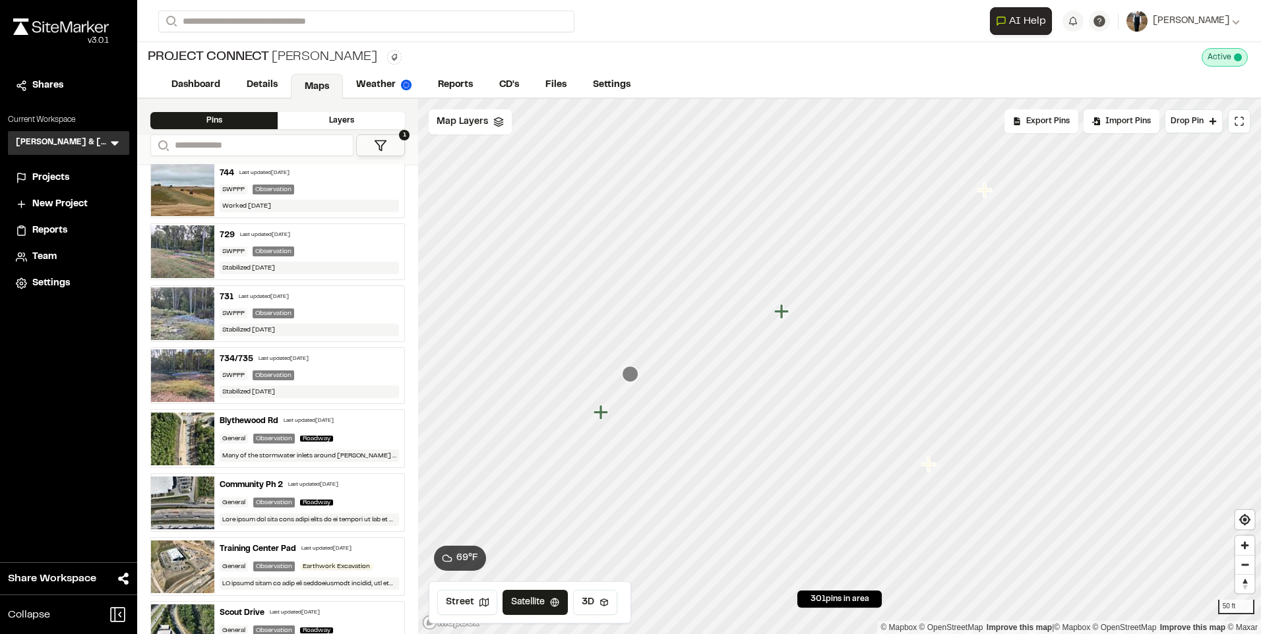
click at [630, 374] on icon "Map marker" at bounding box center [630, 374] width 16 height 16
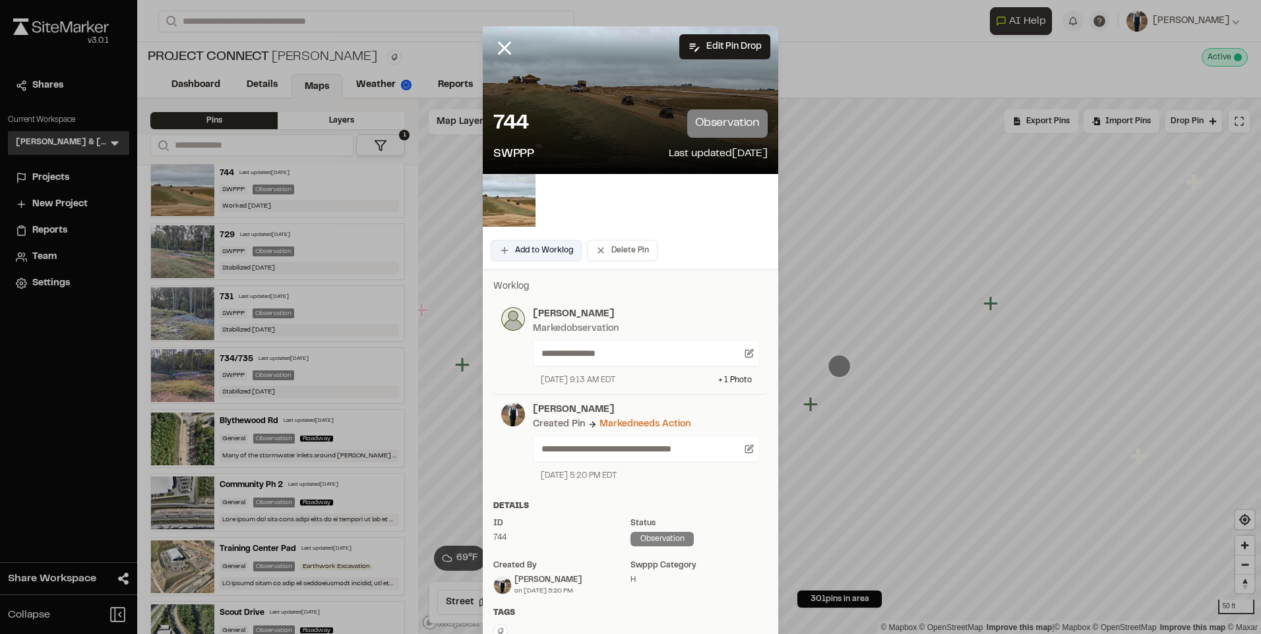
click at [509, 251] on button "Add to Worklog" at bounding box center [536, 250] width 91 height 21
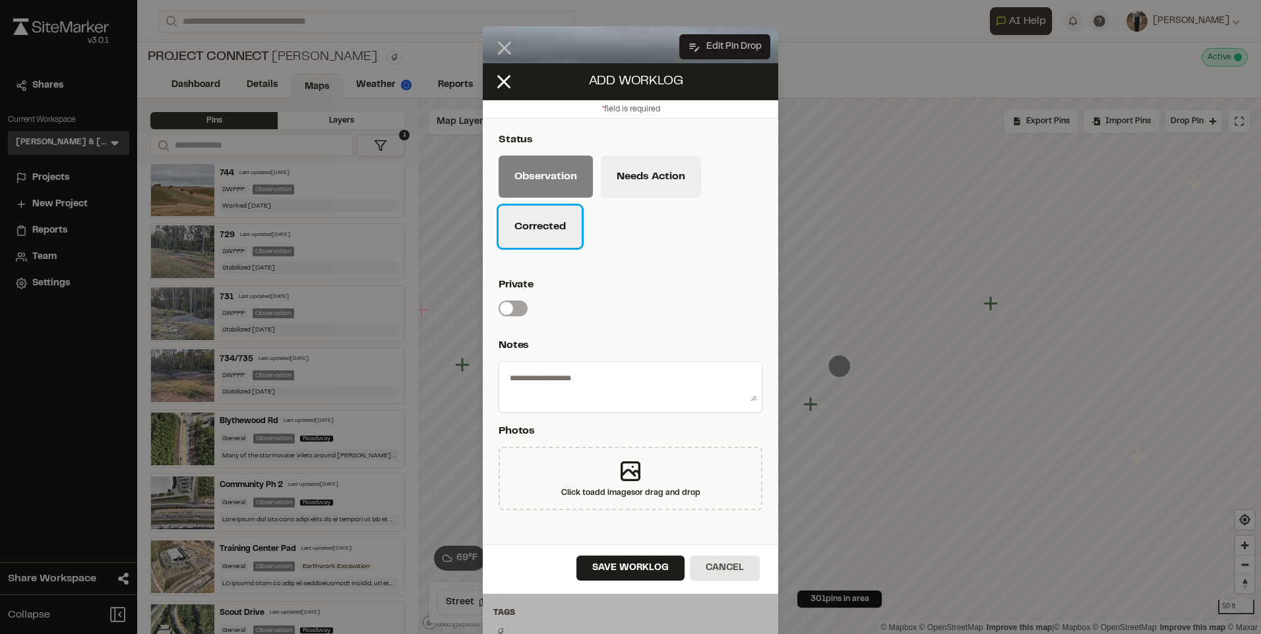
click at [549, 211] on button "Corrected" at bounding box center [540, 227] width 83 height 42
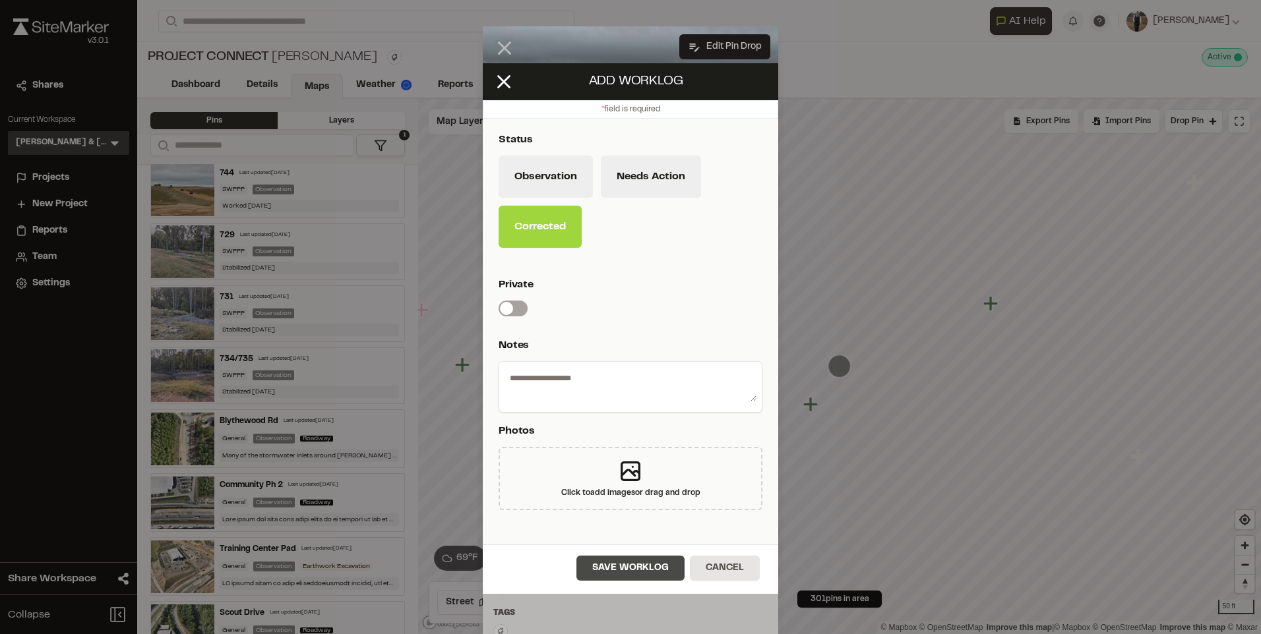
click at [621, 562] on button "Save Worklog" at bounding box center [630, 568] width 108 height 25
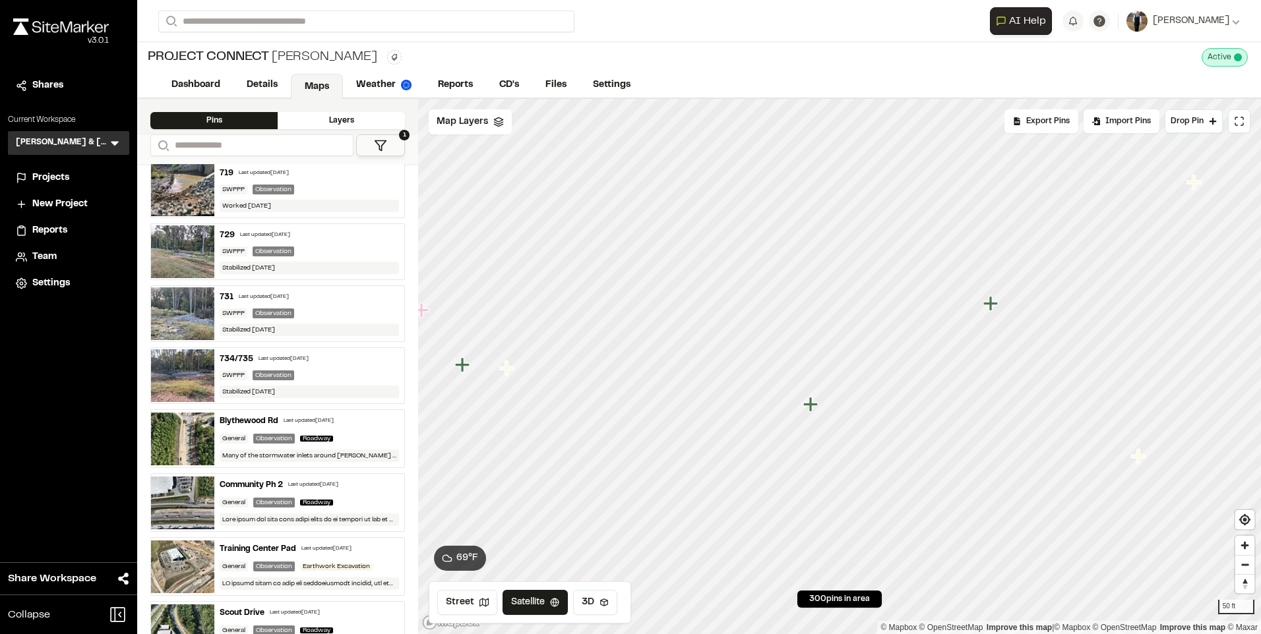
scroll to position [0, 0]
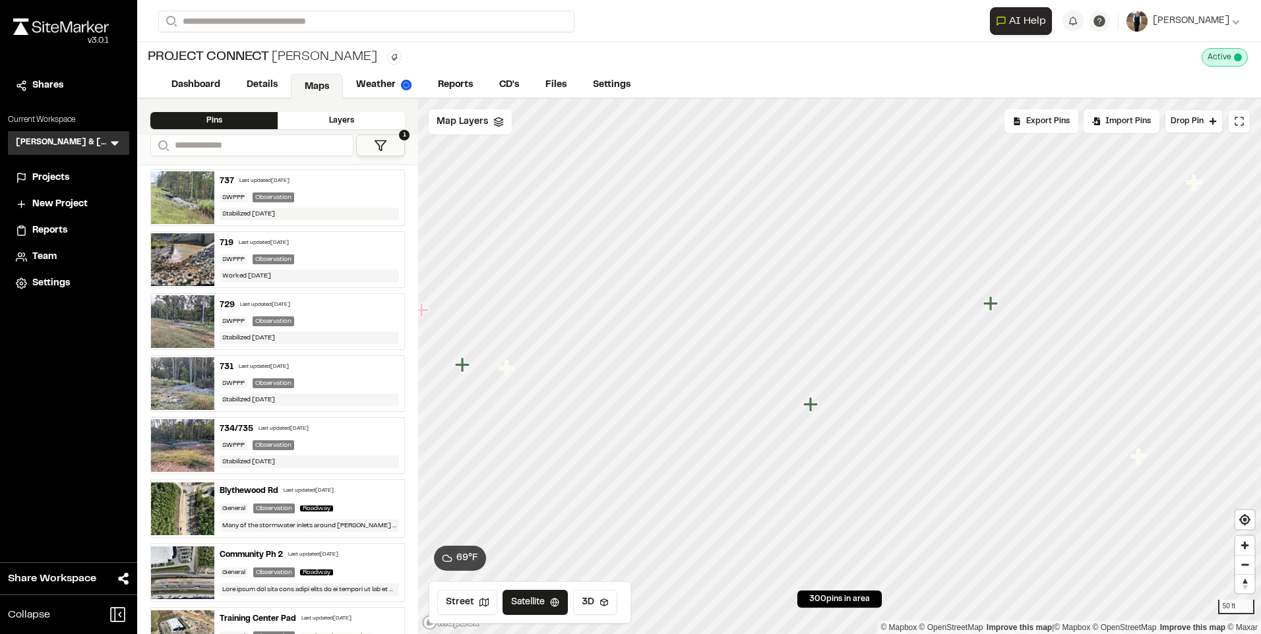
click at [272, 181] on div "Last updated [DATE]" at bounding box center [264, 181] width 50 height 8
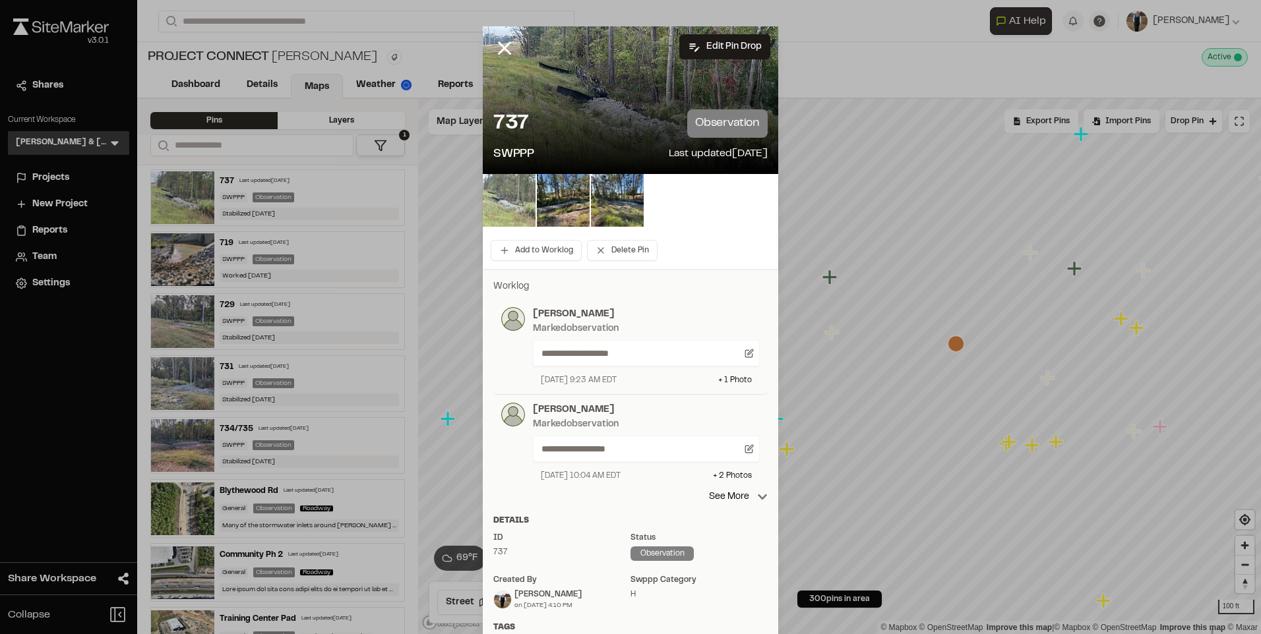
click at [495, 193] on img at bounding box center [509, 200] width 53 height 53
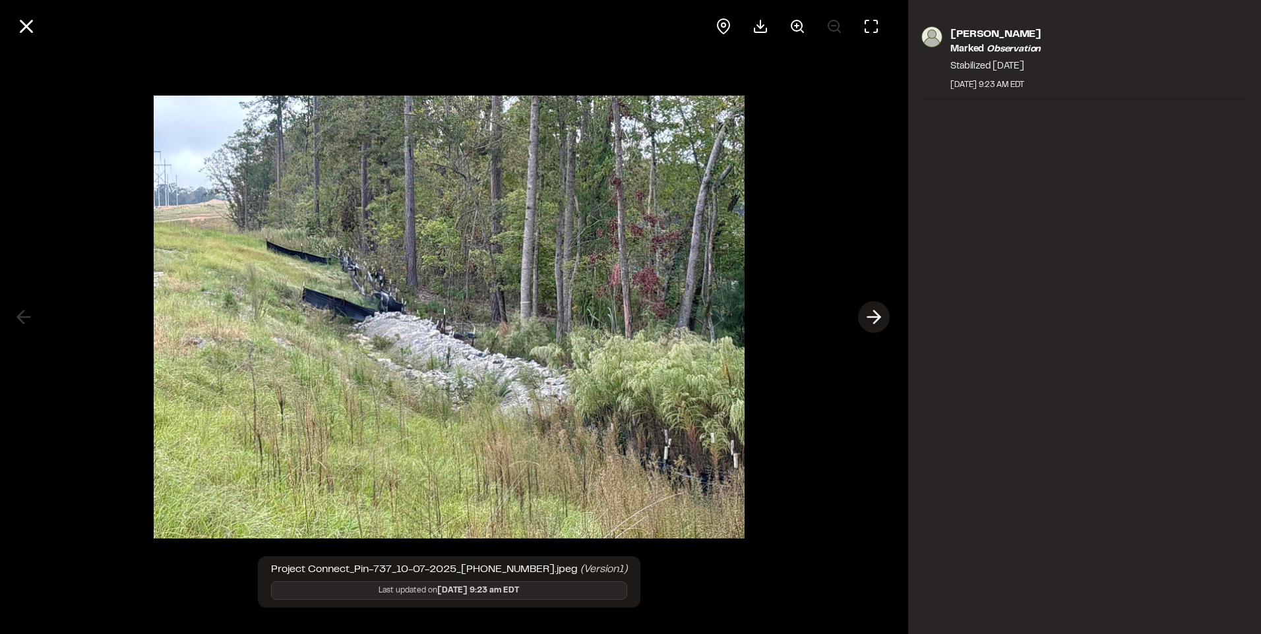
click at [875, 315] on icon at bounding box center [873, 317] width 21 height 22
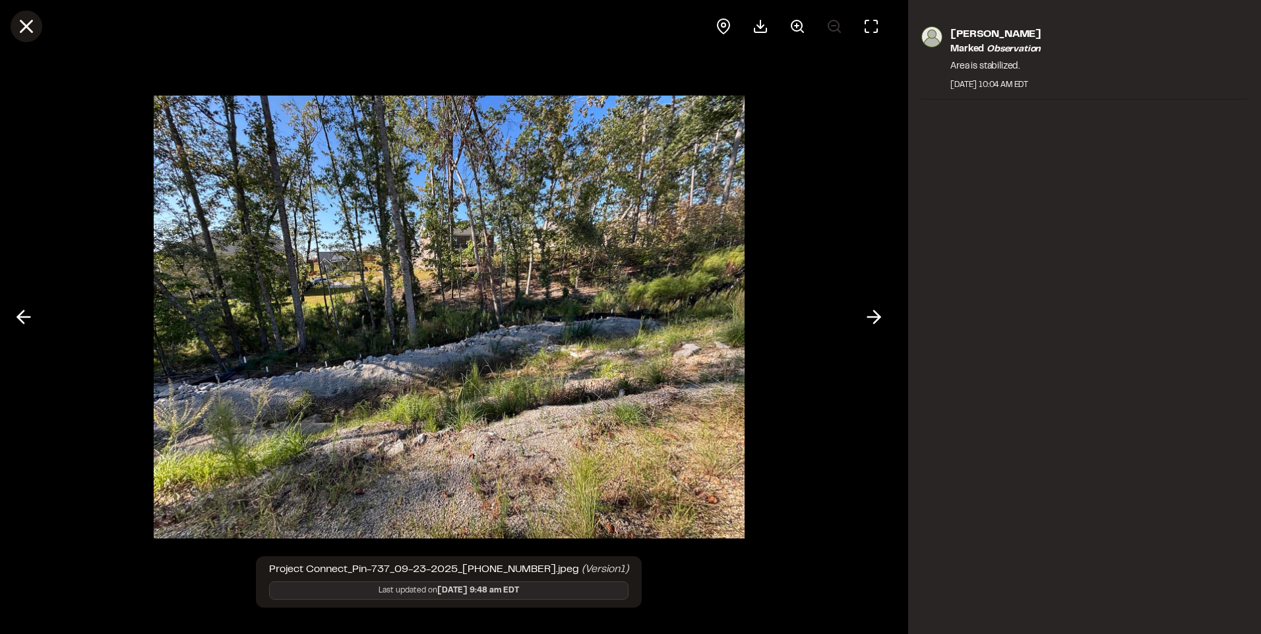
click at [24, 24] on line at bounding box center [26, 26] width 11 height 11
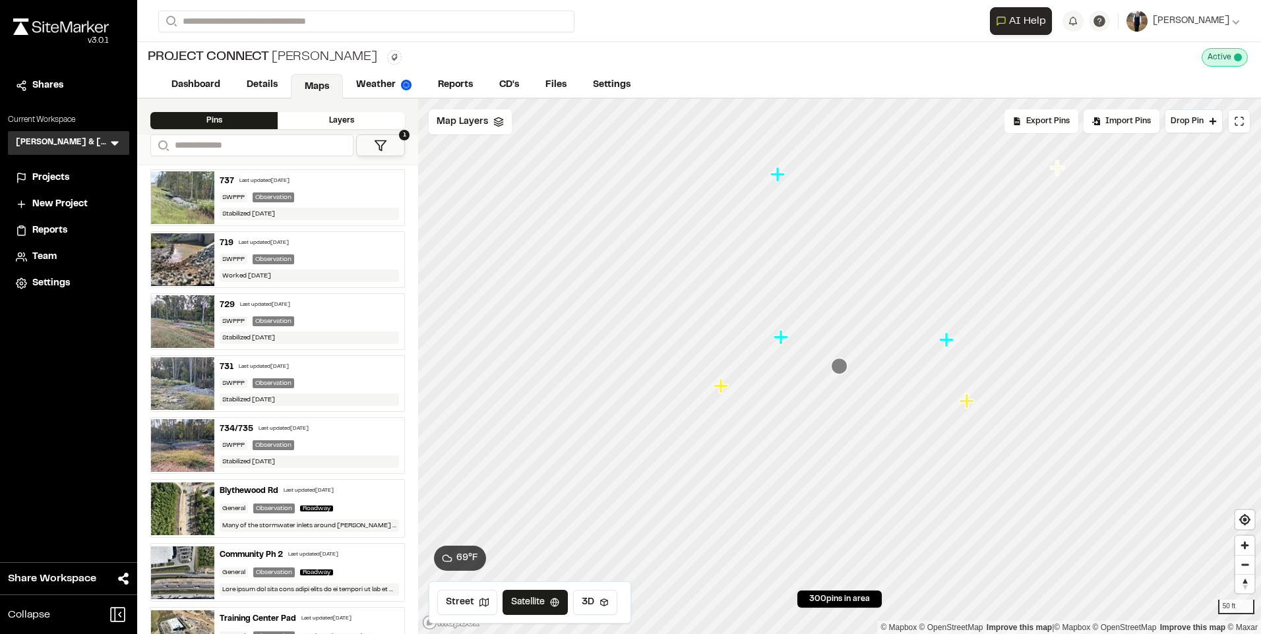
drag, startPoint x: 951, startPoint y: 332, endPoint x: 323, endPoint y: 268, distance: 631.8
click at [404, 298] on div "**********" at bounding box center [699, 367] width 1124 height 536
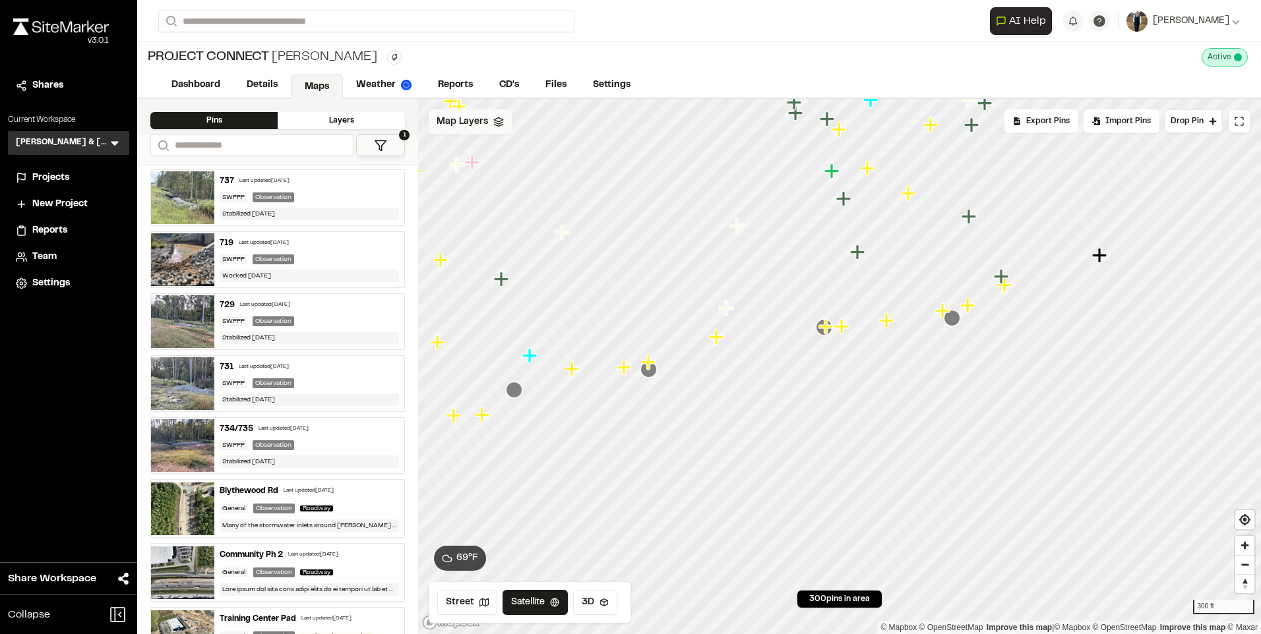
click at [478, 127] on span "Map Layers" at bounding box center [462, 122] width 51 height 15
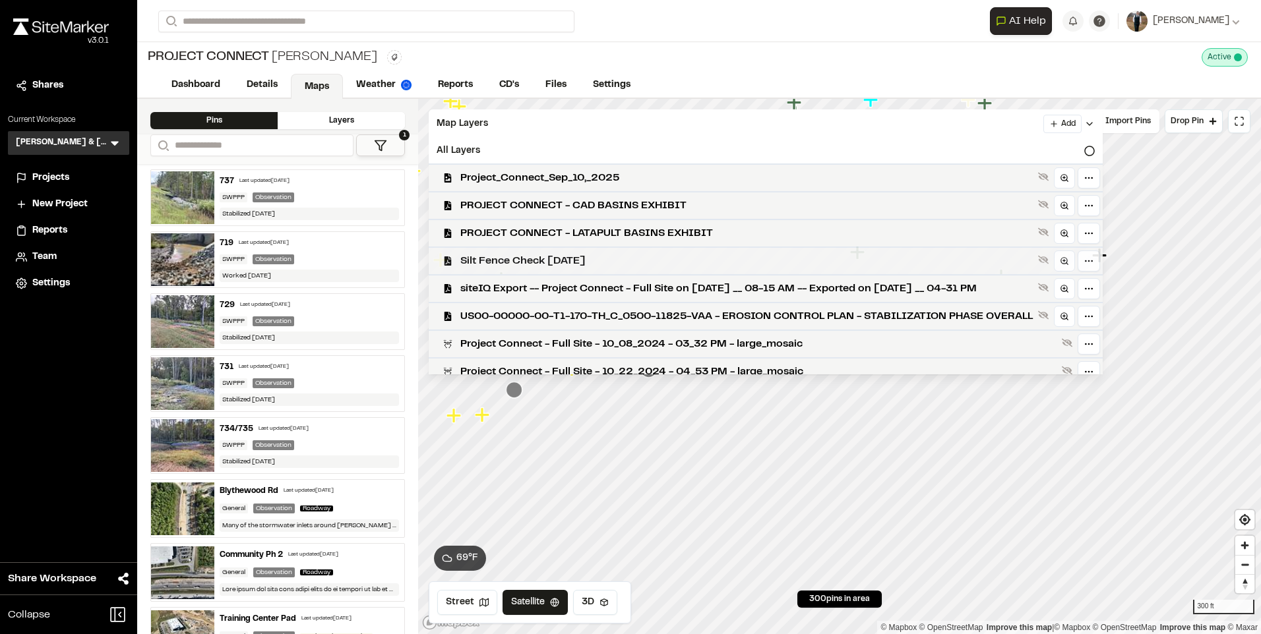
click at [562, 263] on span "Silt Fence Check [DATE]" at bounding box center [746, 261] width 572 height 16
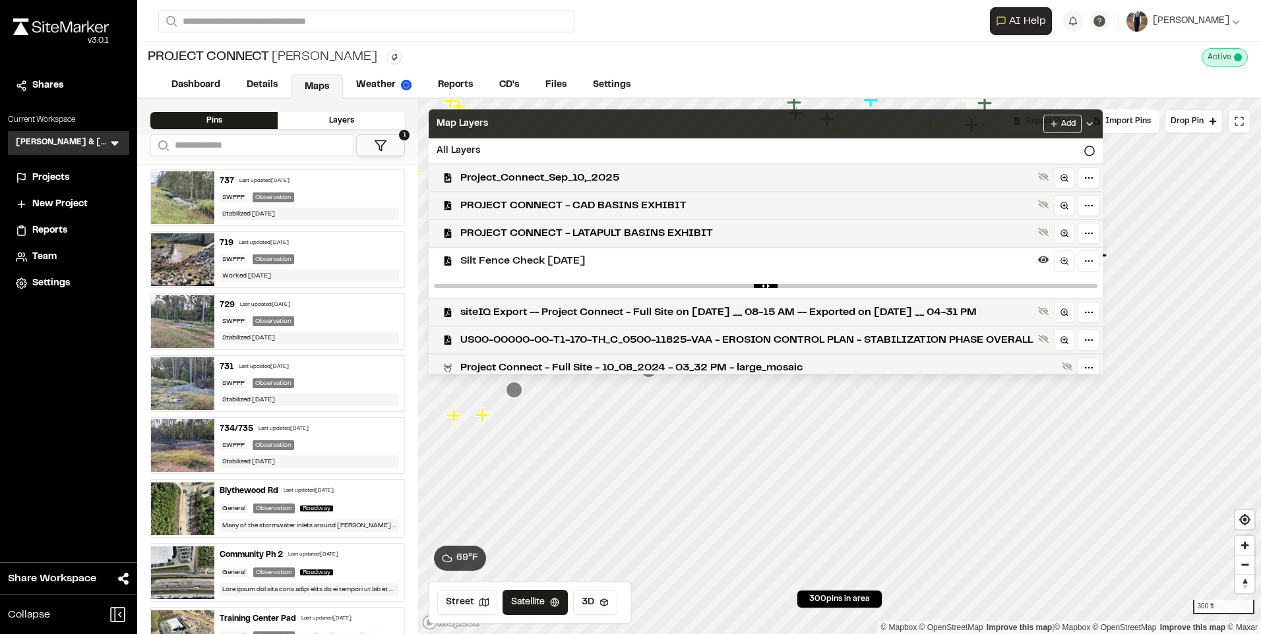
click at [559, 119] on div "Map Layers Add" at bounding box center [766, 123] width 674 height 29
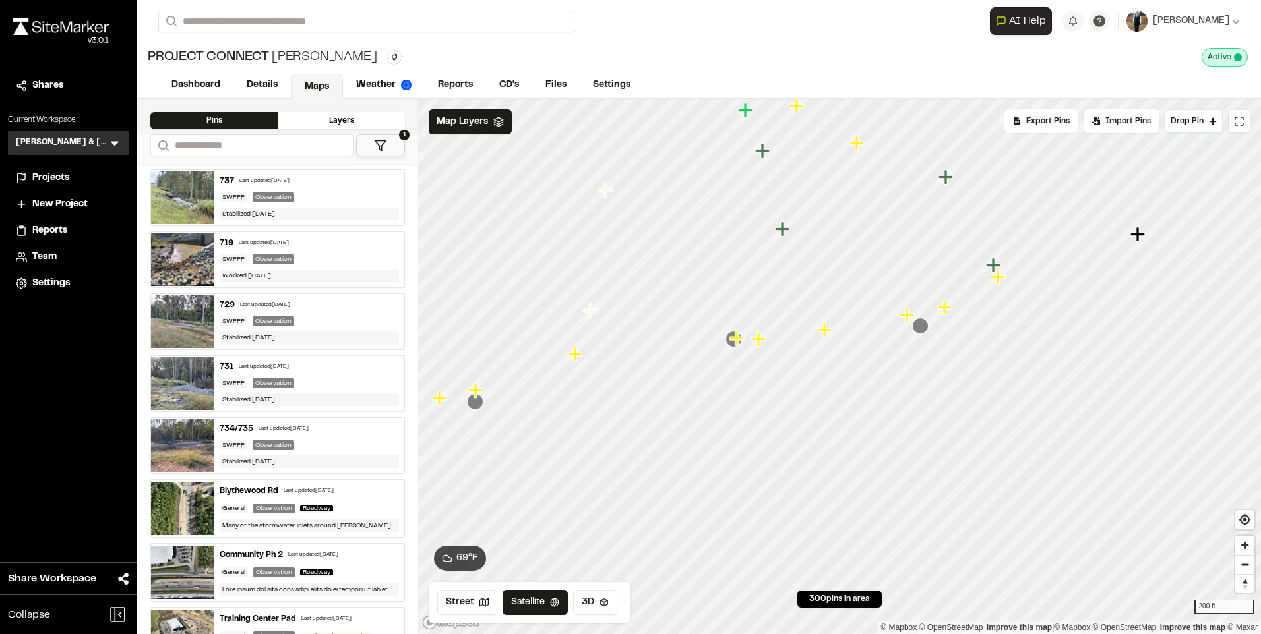
click at [921, 330] on icon "Map marker" at bounding box center [920, 326] width 16 height 16
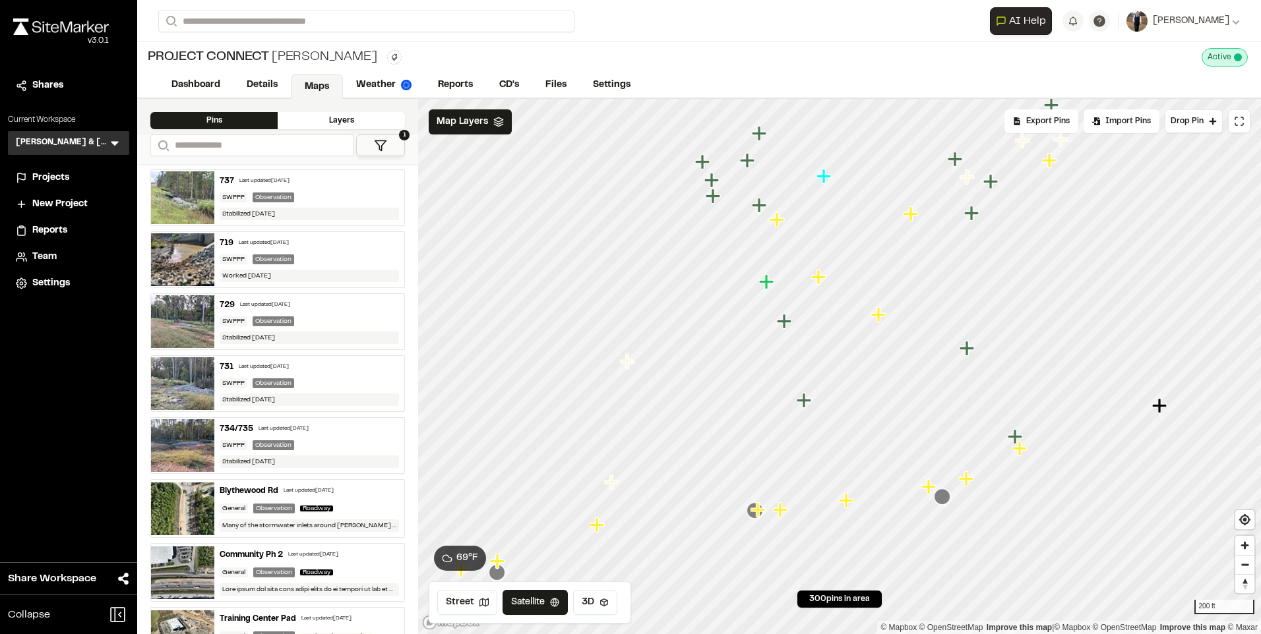
click at [973, 355] on icon "Map marker" at bounding box center [968, 348] width 17 height 17
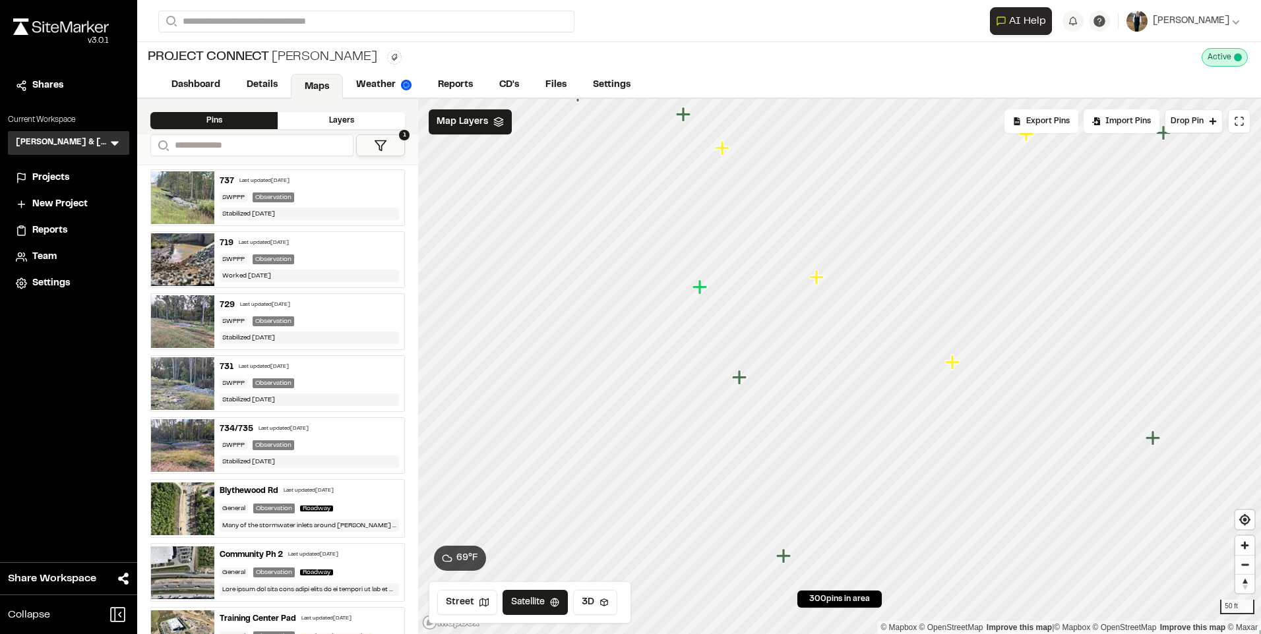
click at [813, 282] on icon "Map marker" at bounding box center [817, 277] width 17 height 17
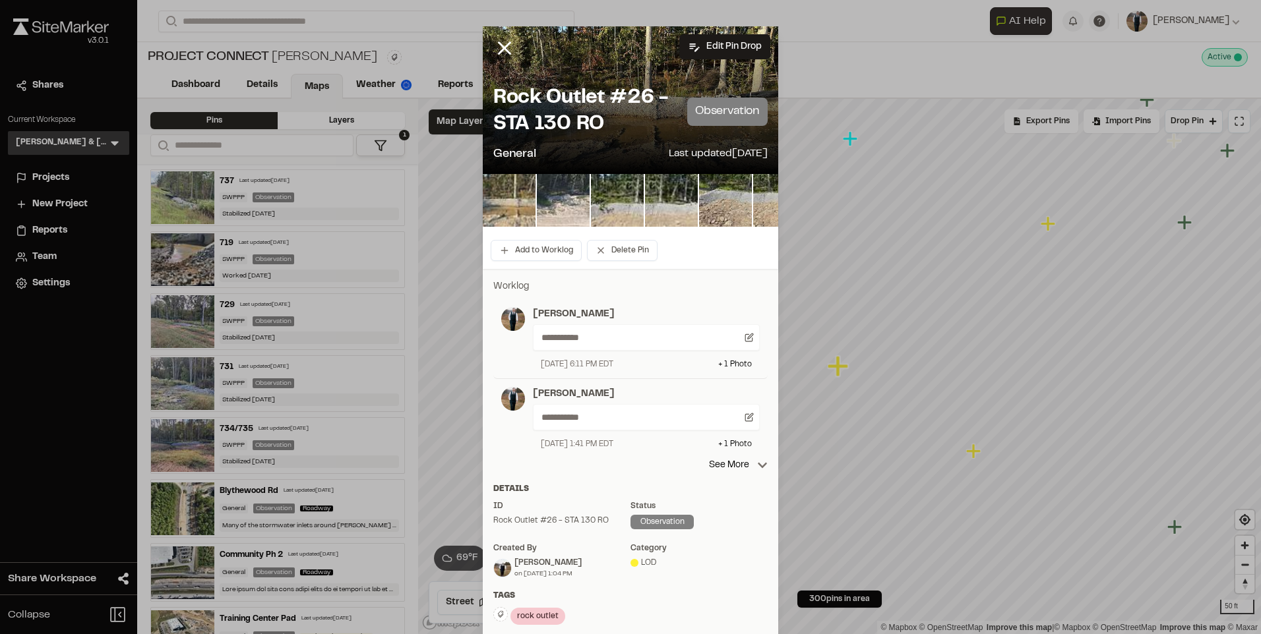
click at [495, 191] on img at bounding box center [509, 200] width 53 height 53
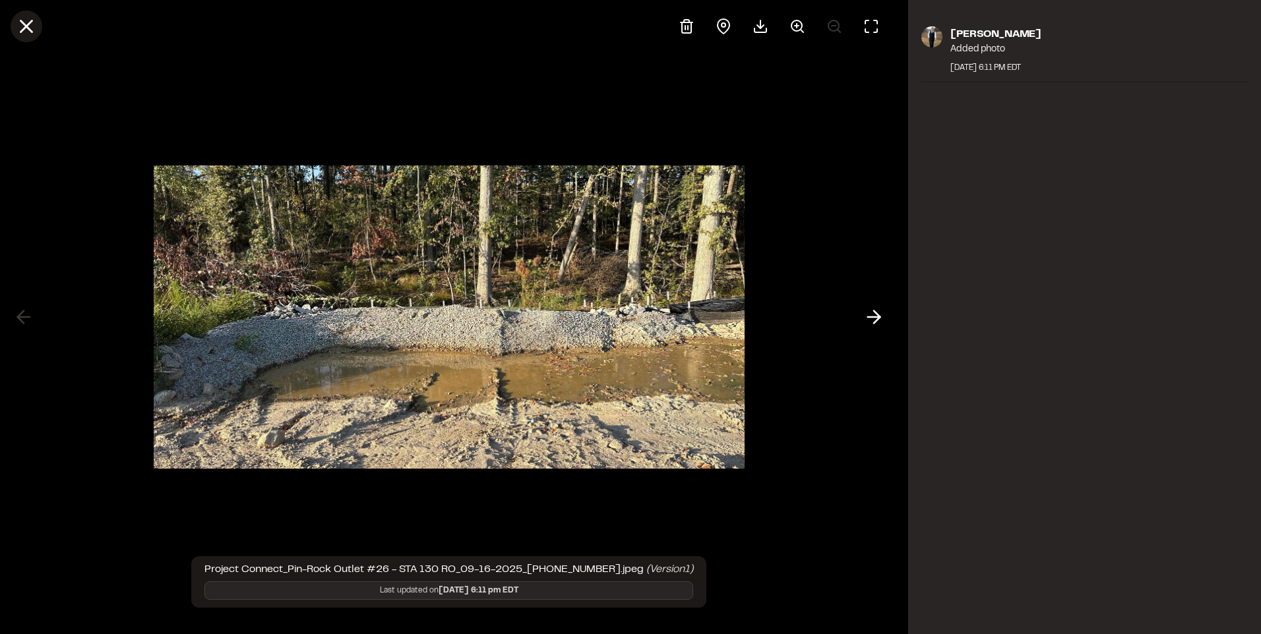
click at [22, 27] on icon at bounding box center [26, 26] width 22 height 22
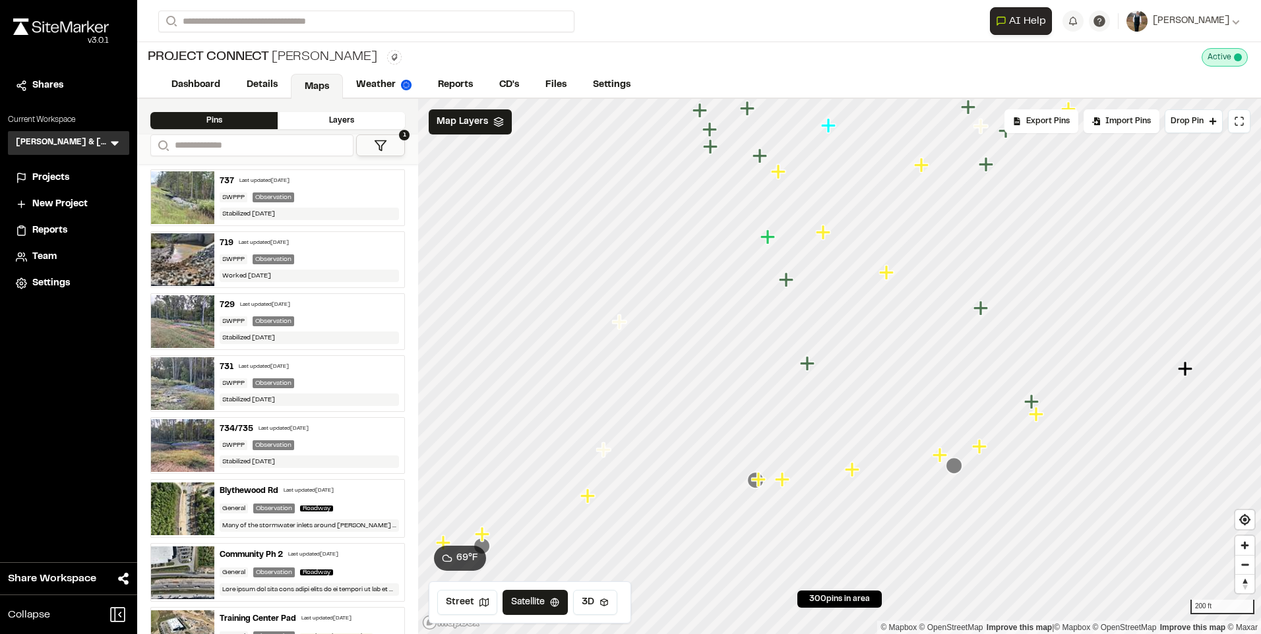
click at [960, 469] on icon "Map marker" at bounding box center [954, 466] width 16 height 16
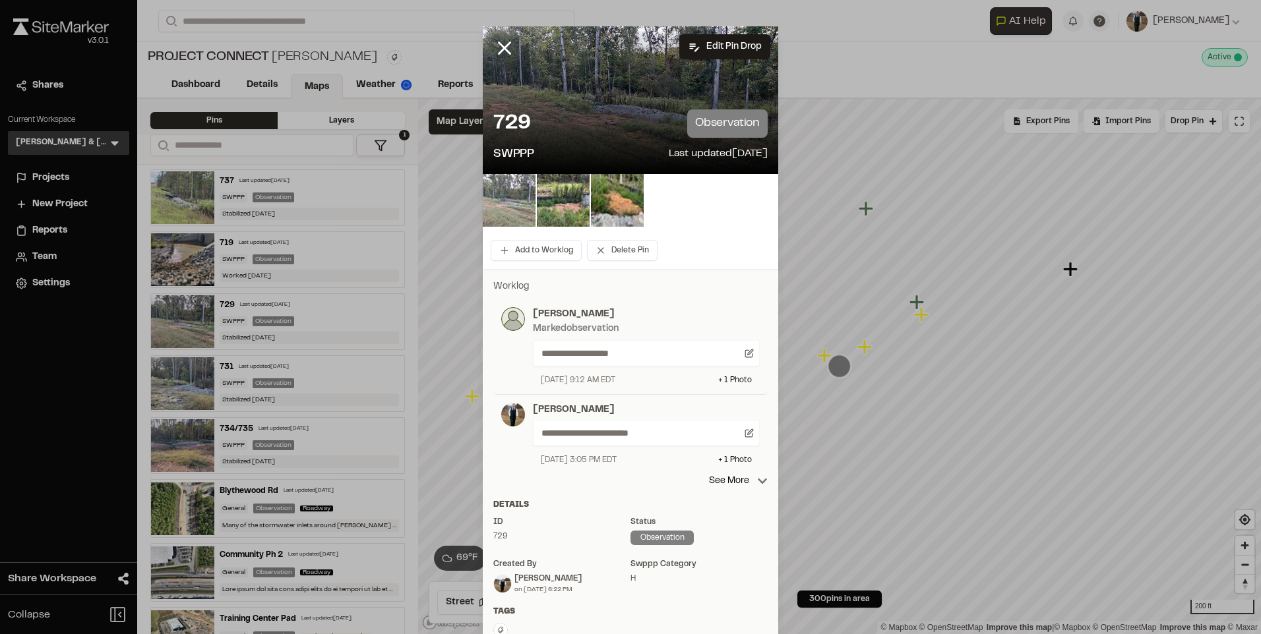
click at [516, 200] on img at bounding box center [509, 200] width 53 height 53
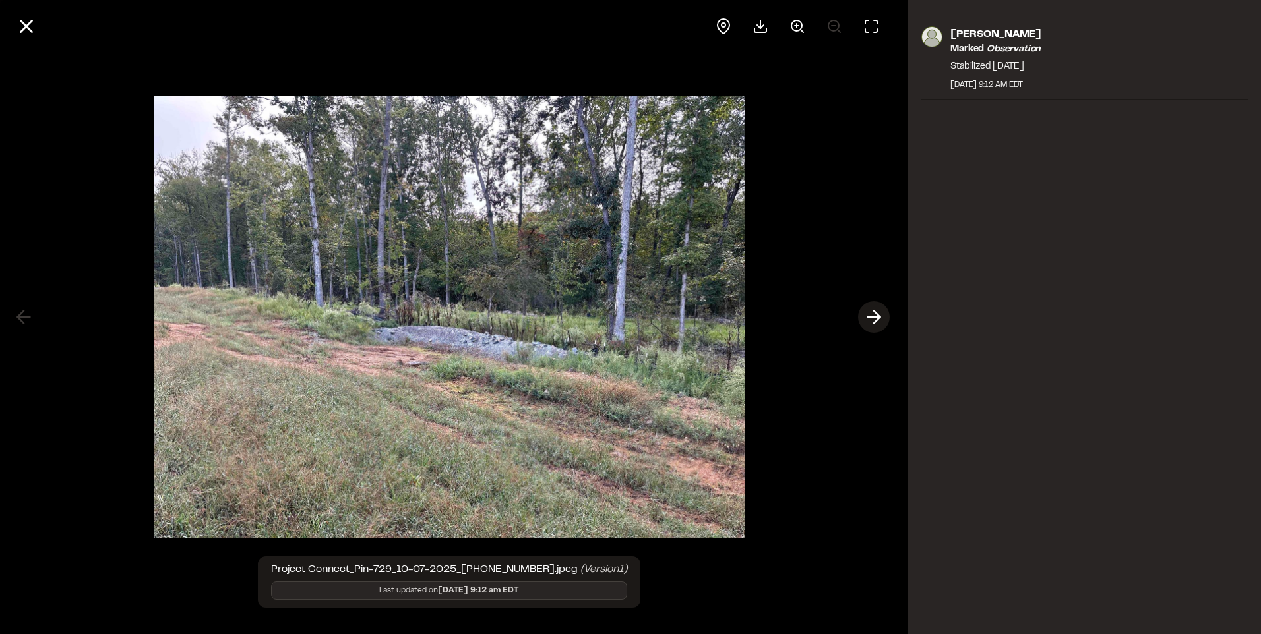
click at [880, 315] on icon at bounding box center [873, 317] width 21 height 22
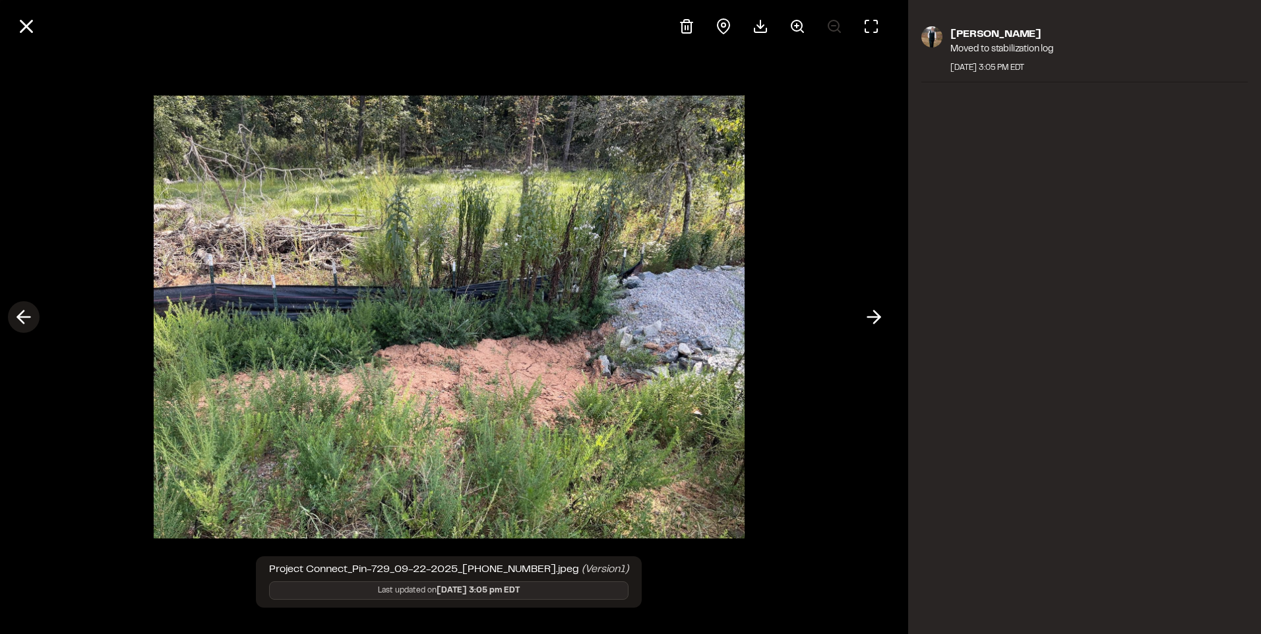
click at [24, 315] on icon at bounding box center [23, 317] width 21 height 22
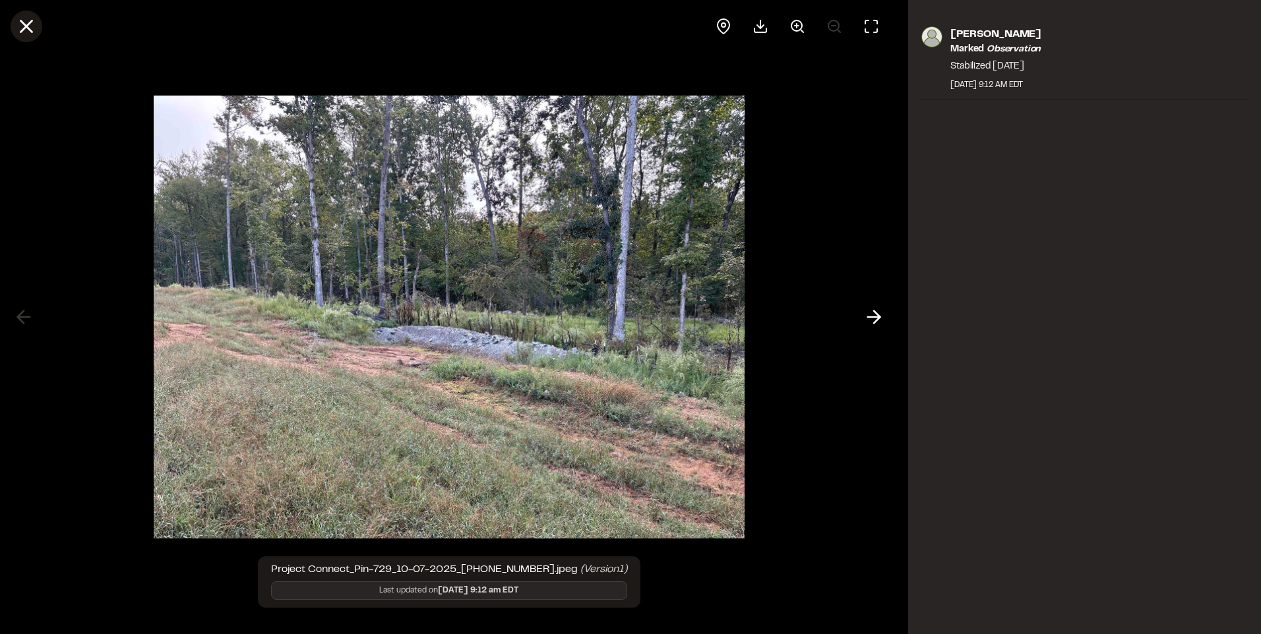
click at [15, 34] on icon at bounding box center [26, 26] width 22 height 22
